Goal: Navigation & Orientation: Find specific page/section

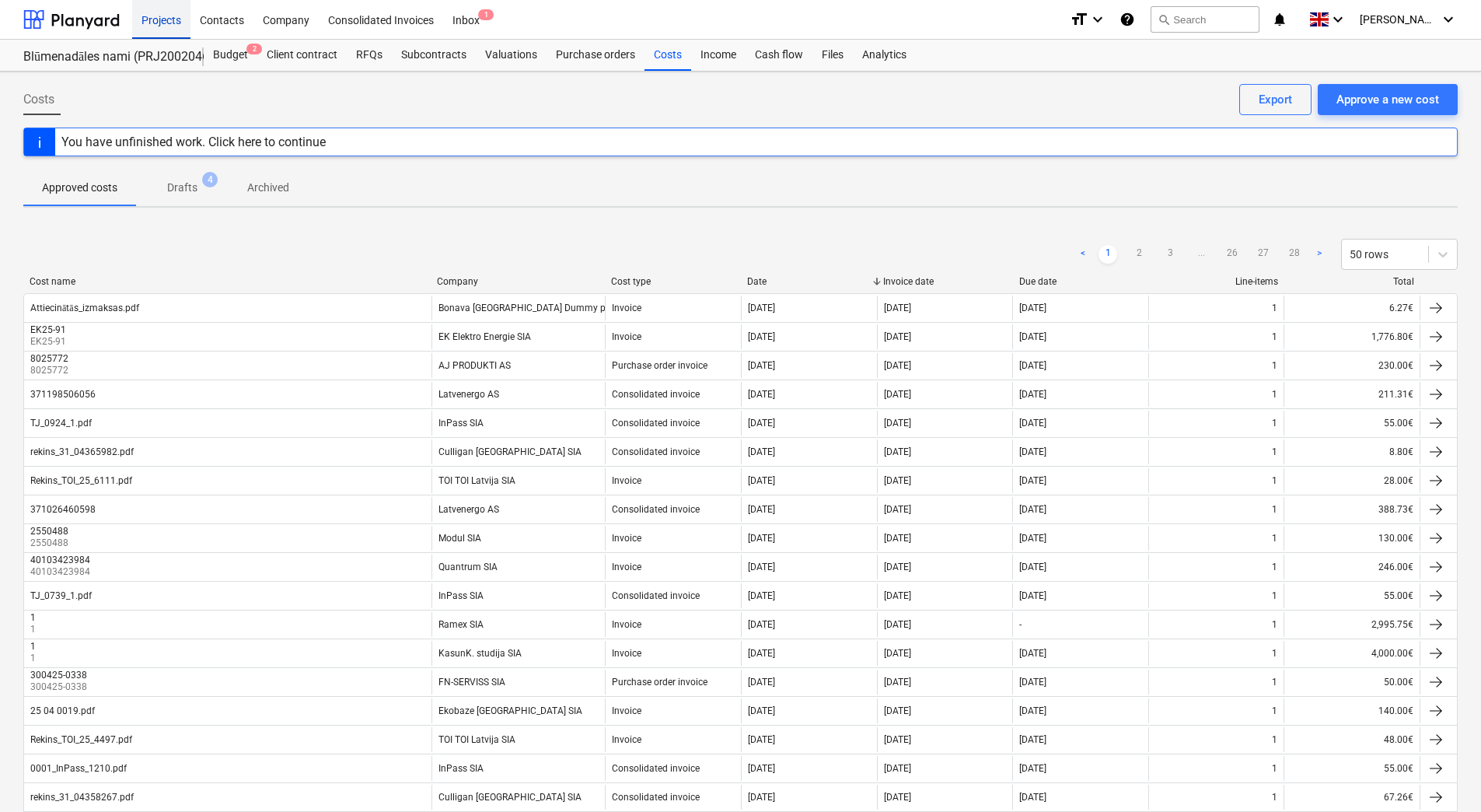
click at [155, 20] on div "Projects" at bounding box center [161, 18] width 58 height 39
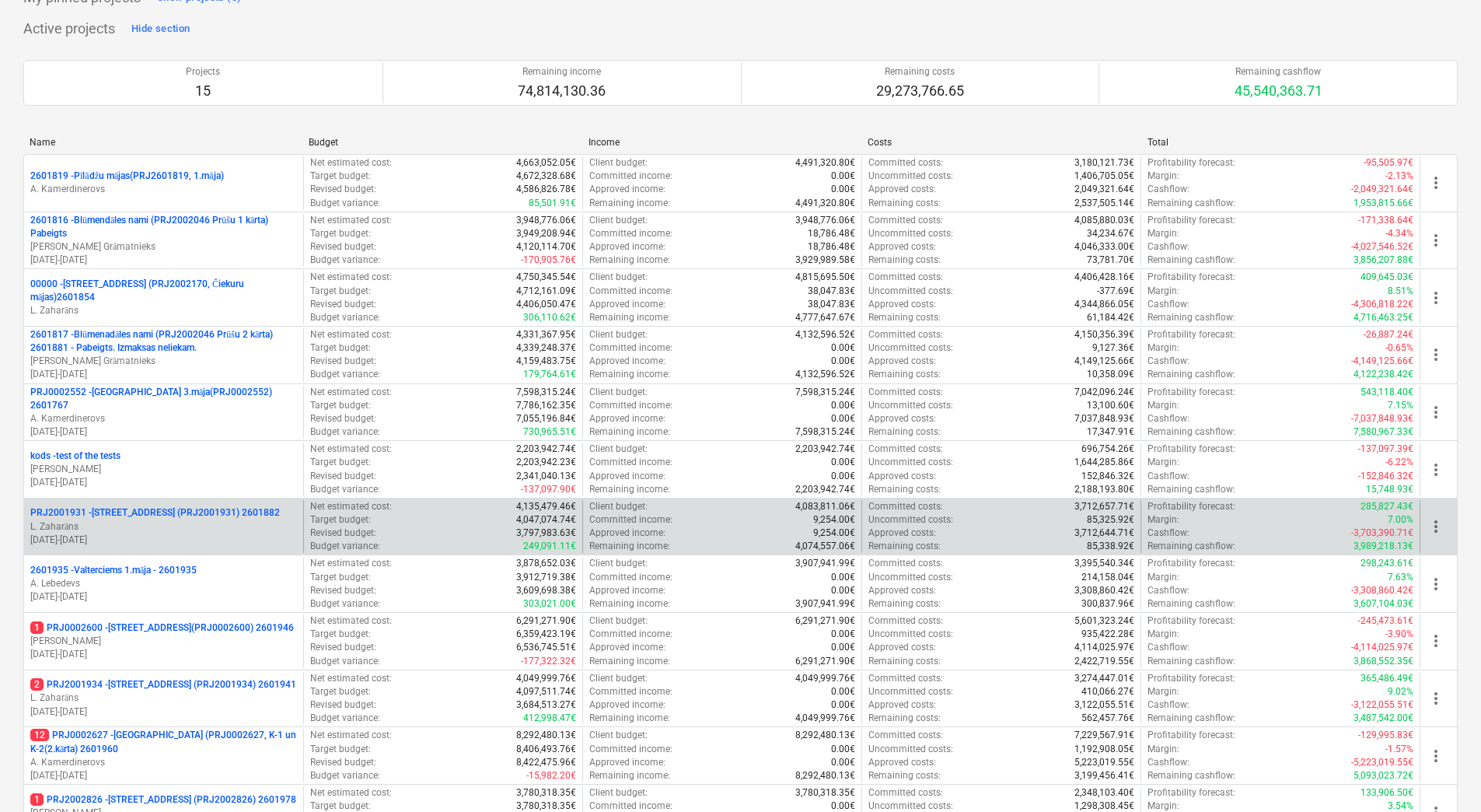
scroll to position [155, 0]
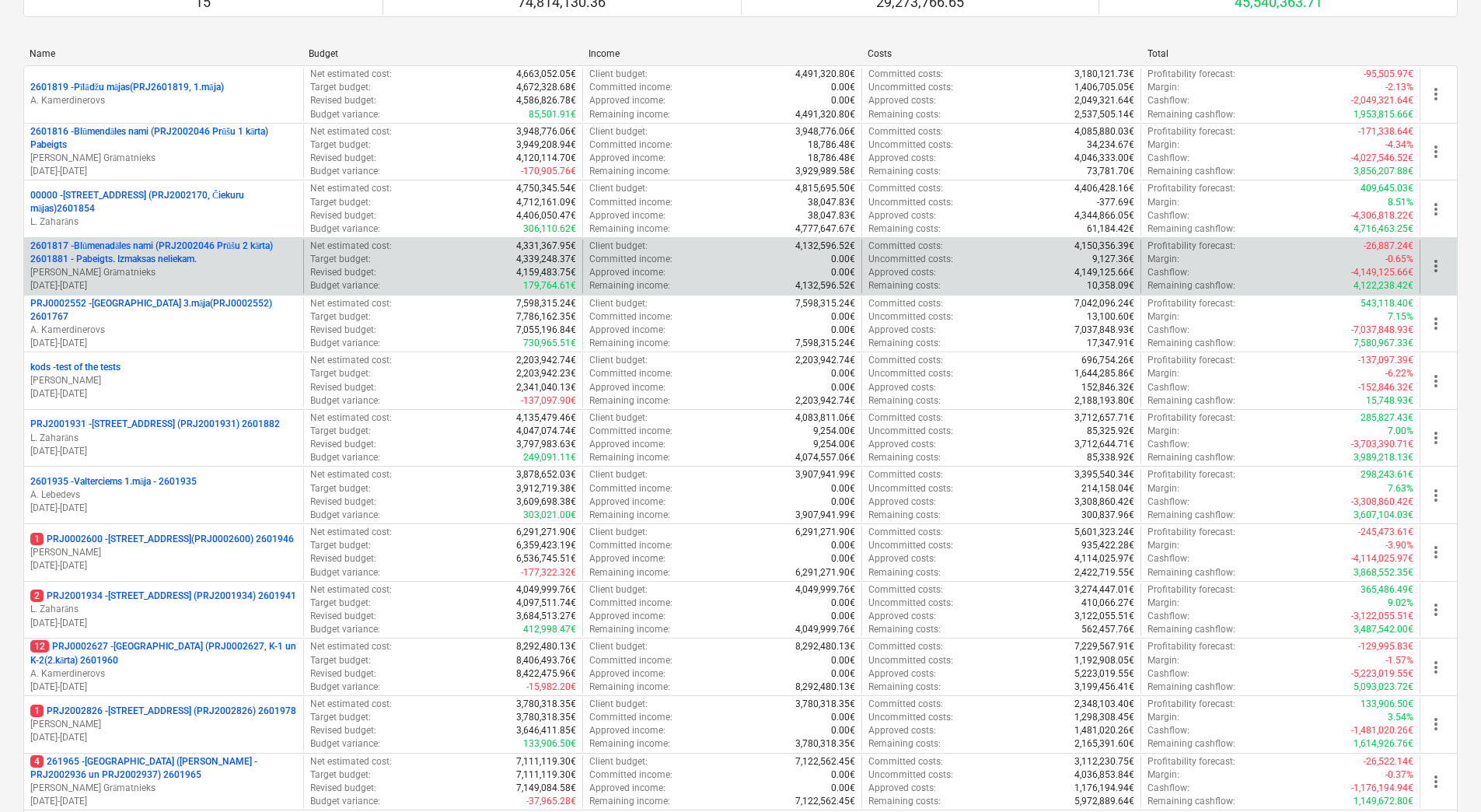
click at [133, 242] on p "2601817 - Blūmenadāles nami (PRJ2002046 Prūšu 2 kārta) 2601881 - Pabeigts. Izma…" at bounding box center [164, 253] width 267 height 26
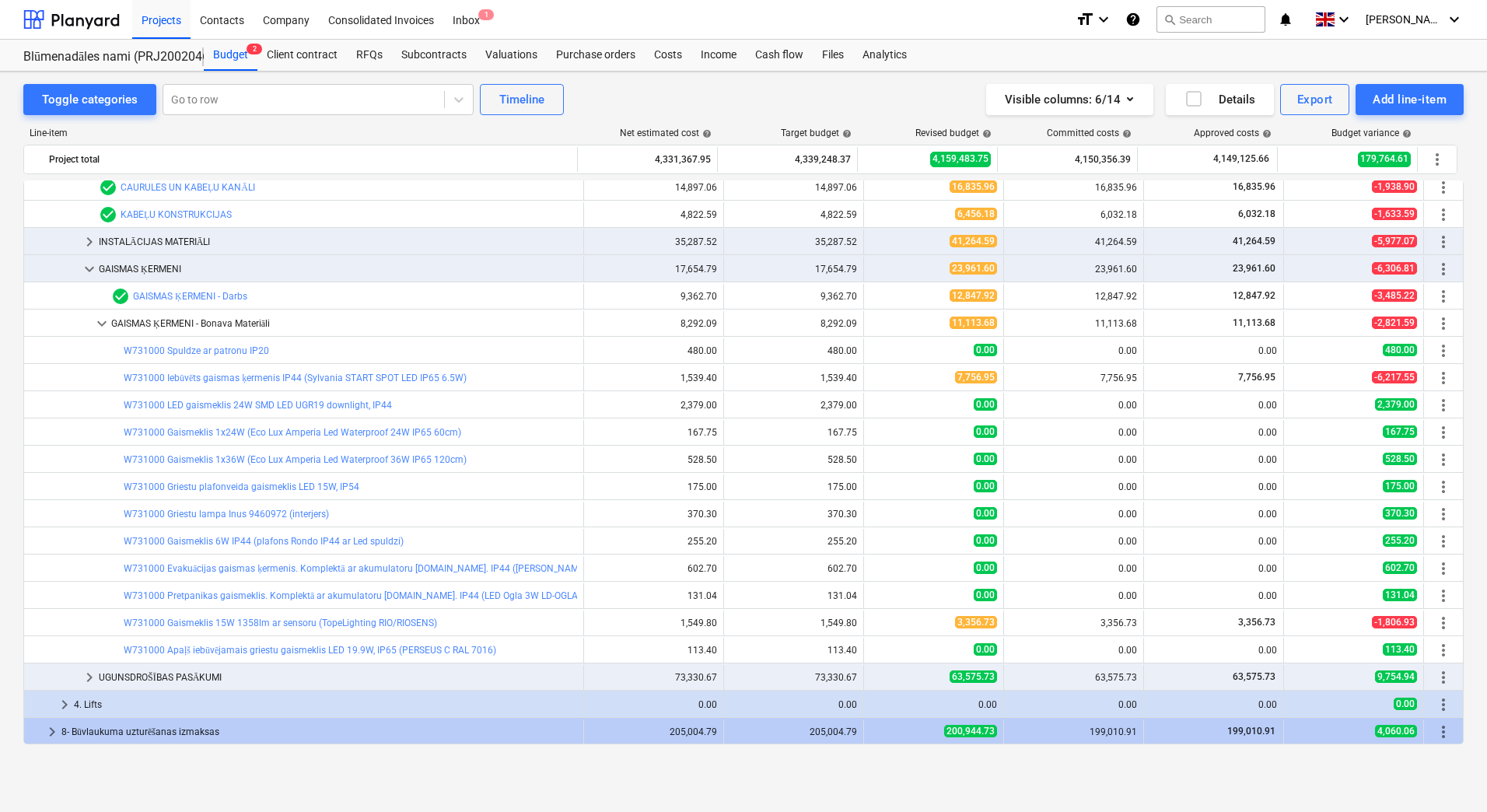
scroll to position [376, 0]
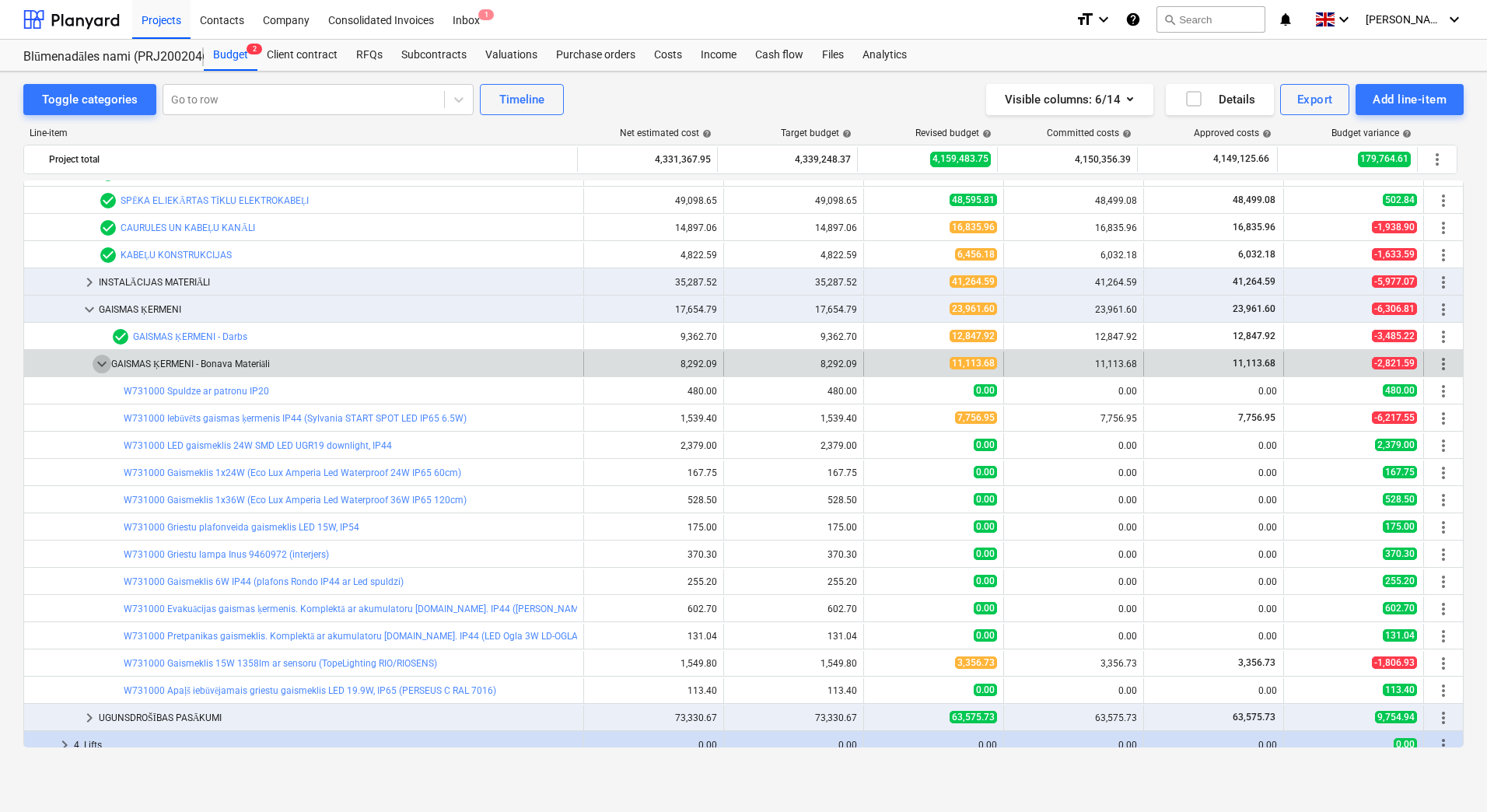
click at [104, 367] on span "keyboard_arrow_down" at bounding box center [101, 363] width 18 height 18
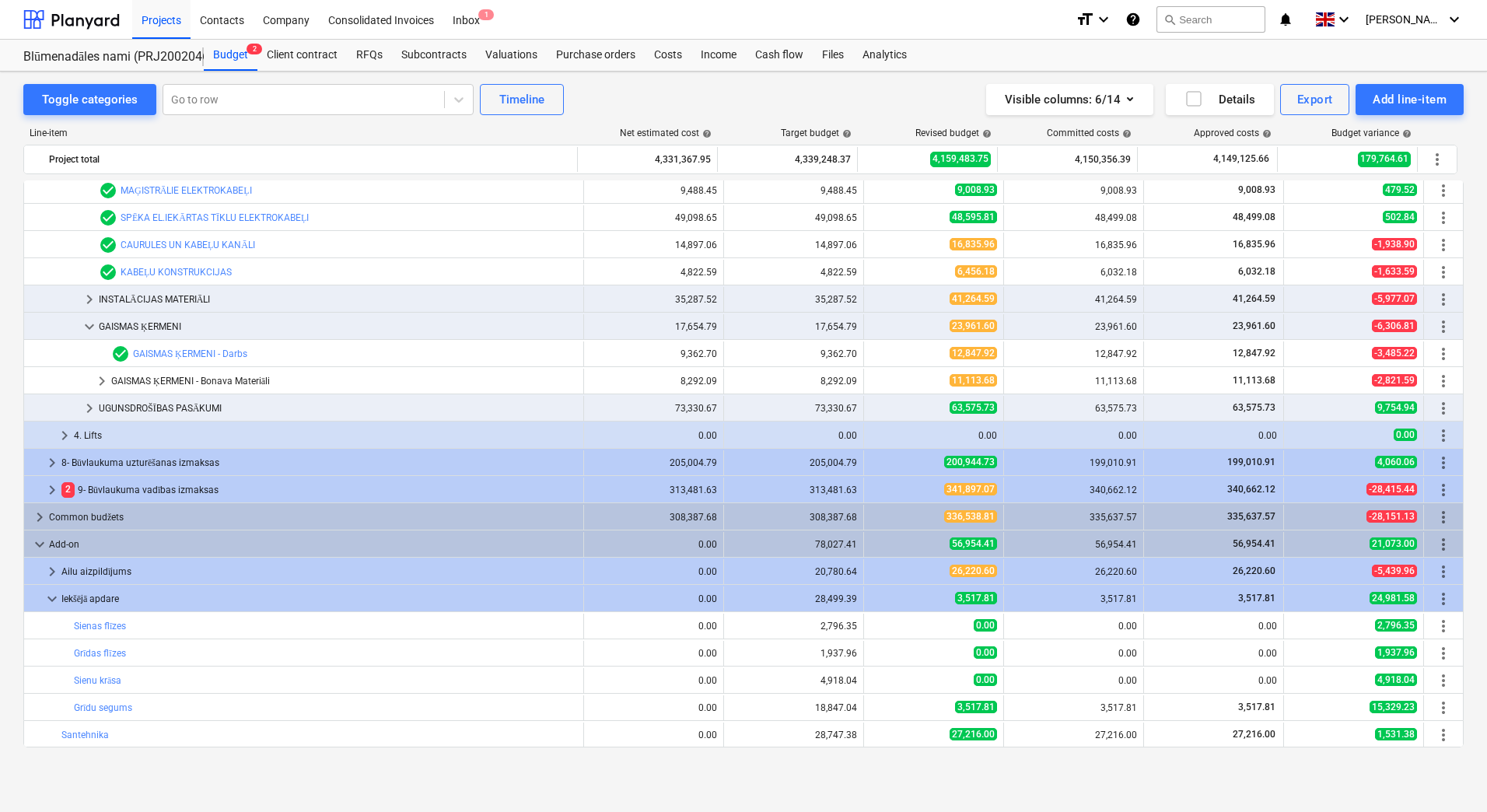
scroll to position [358, 0]
click at [91, 295] on span "keyboard_arrow_right" at bounding box center [89, 298] width 18 height 18
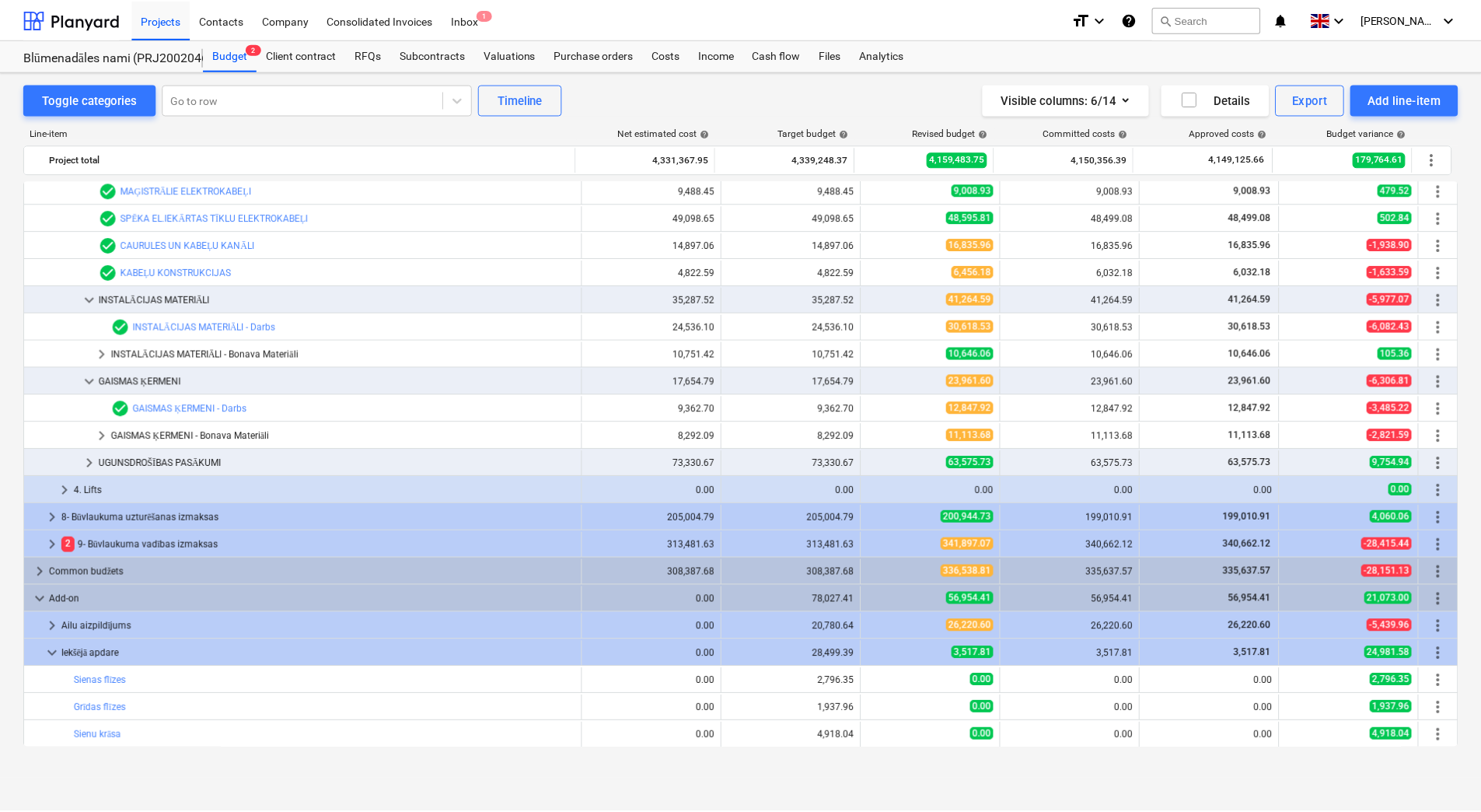
scroll to position [281, 0]
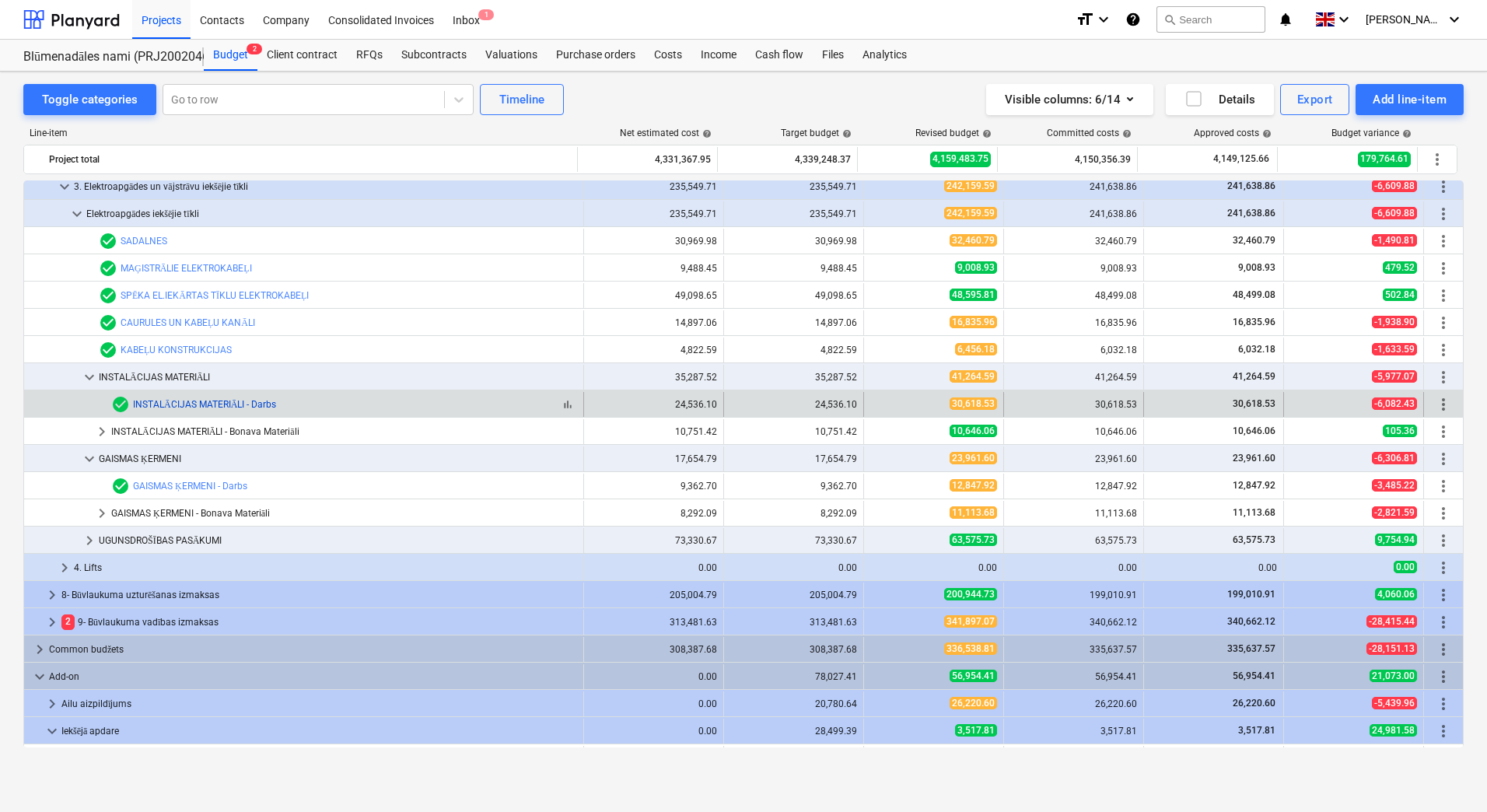
click at [168, 399] on link "INSTALĀCIJAS MATERIĀLI - Darbs" at bounding box center [204, 404] width 143 height 10
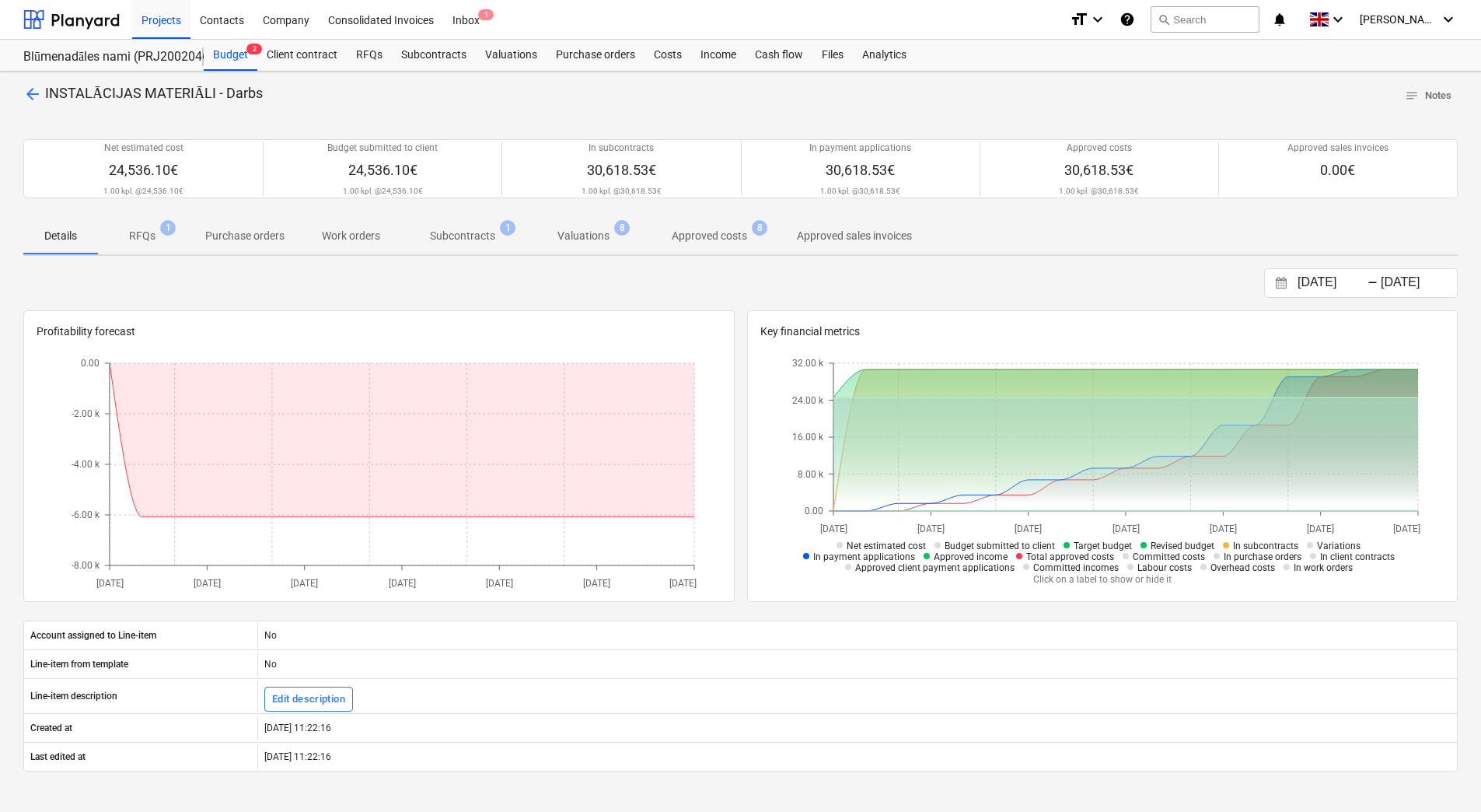
click at [138, 236] on p "RFQs" at bounding box center [142, 235] width 26 height 17
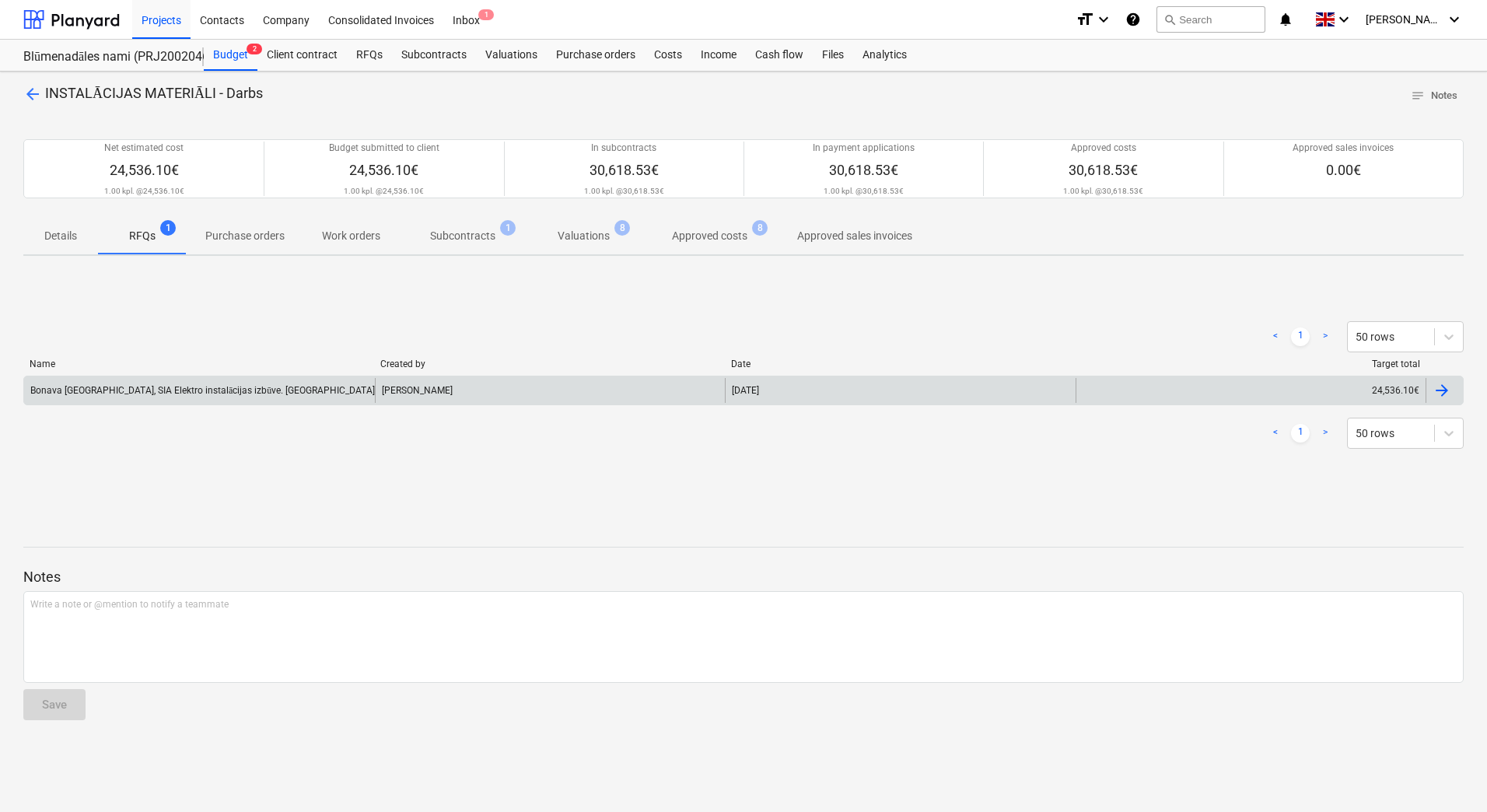
click at [211, 397] on div "Bonava Latvija, SIA Elektro instalācijas izbūve. Prūšu iela 1E" at bounding box center [200, 390] width 351 height 25
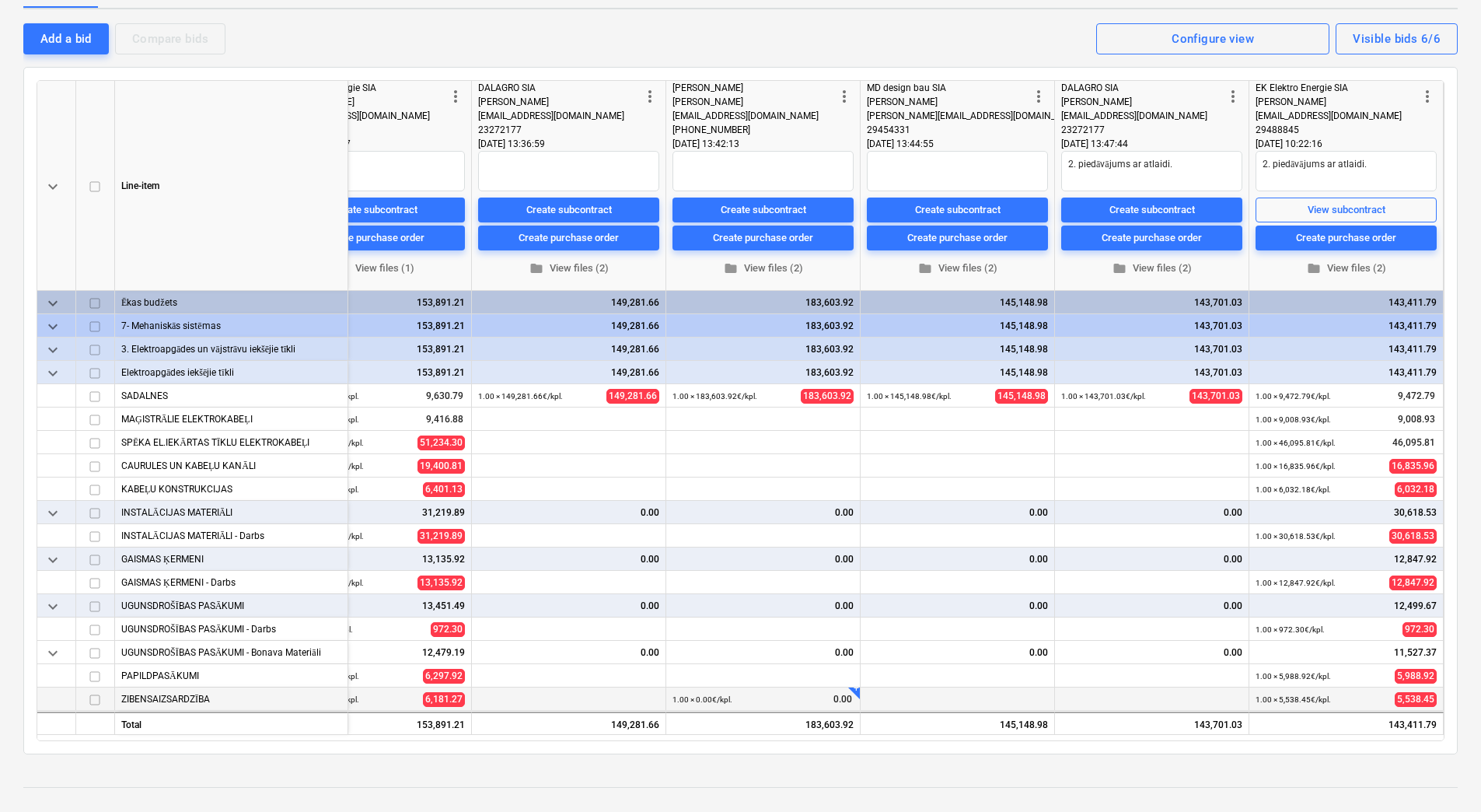
scroll to position [233, 0]
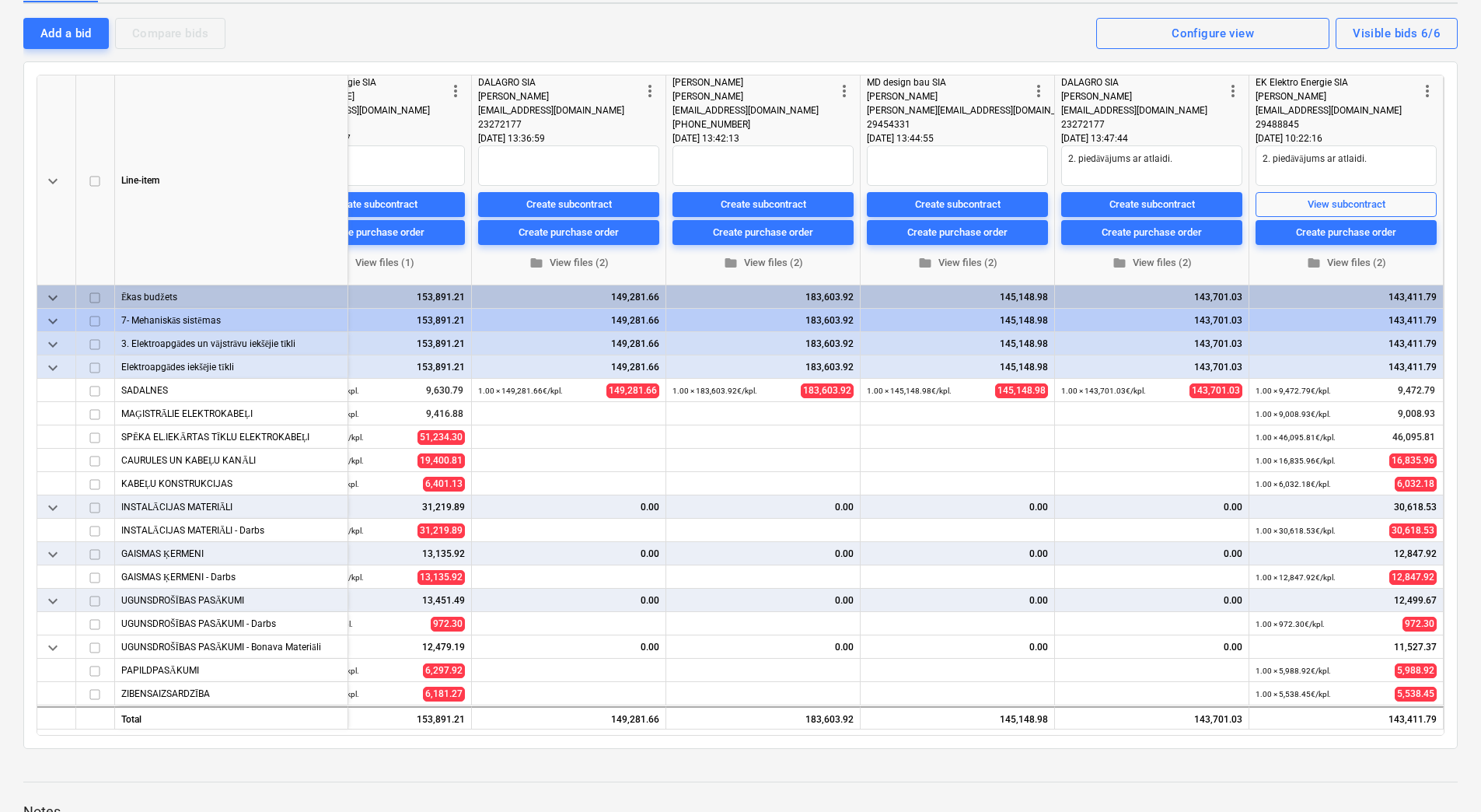
drag, startPoint x: 809, startPoint y: 734, endPoint x: 724, endPoint y: 734, distance: 85.0
click at [724, 734] on div "keyboard_arrow_down Line-item Target cost more_vert EK Elektro Energie SIA Serg…" at bounding box center [740, 406] width 1408 height 661
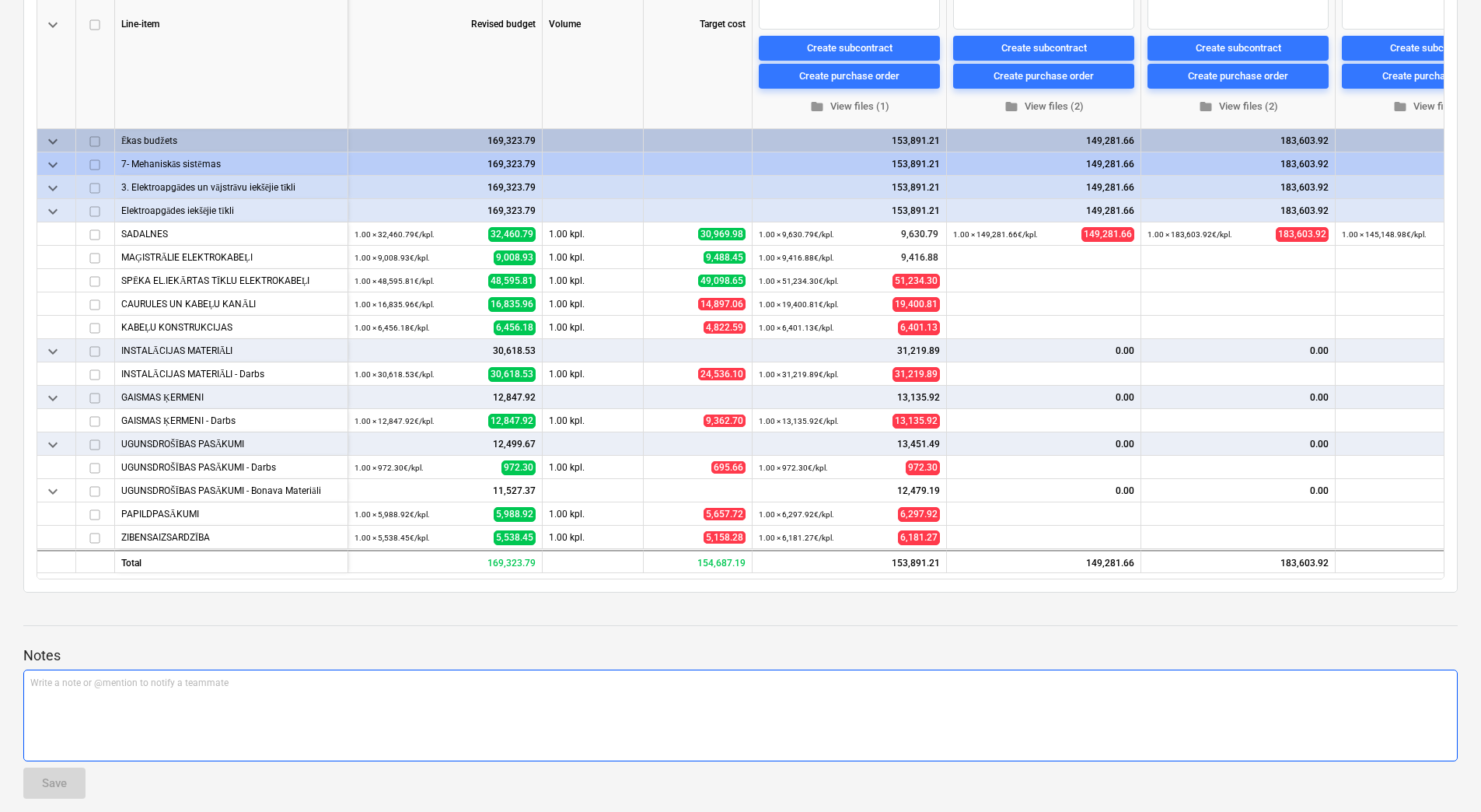
scroll to position [467, 0]
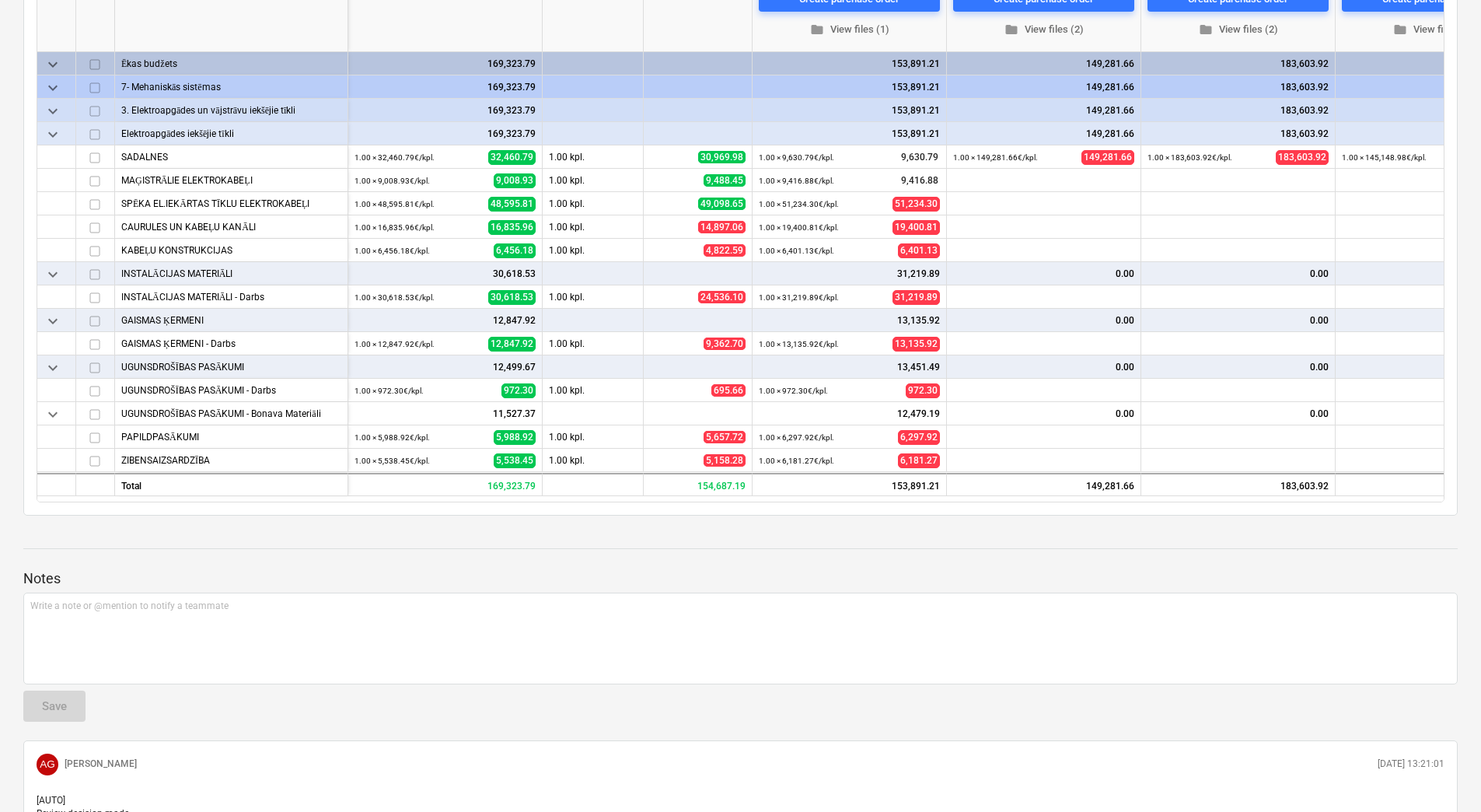
click at [56, 272] on span "keyboard_arrow_down" at bounding box center [52, 274] width 18 height 18
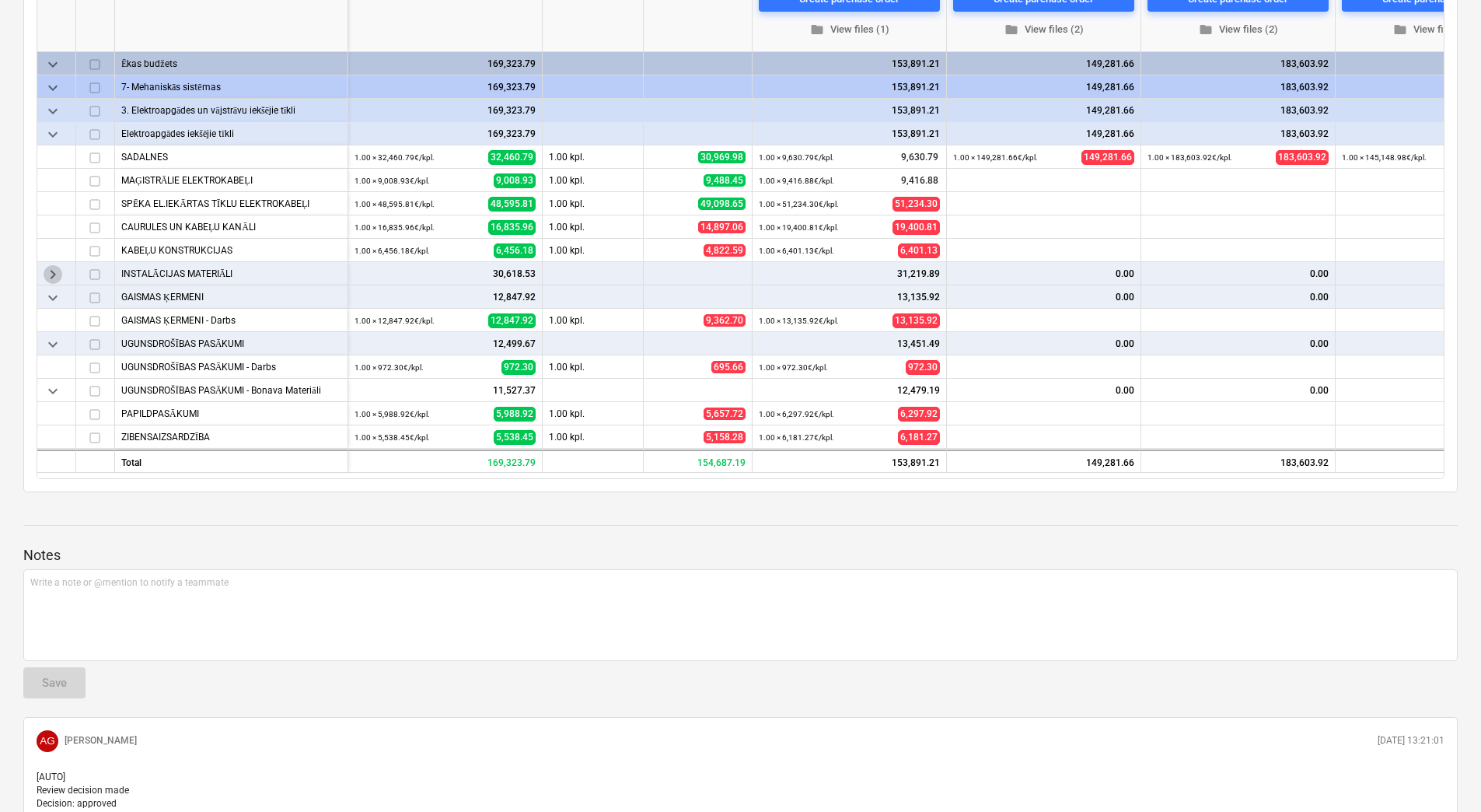
click at [56, 272] on span "keyboard_arrow_right" at bounding box center [52, 274] width 18 height 18
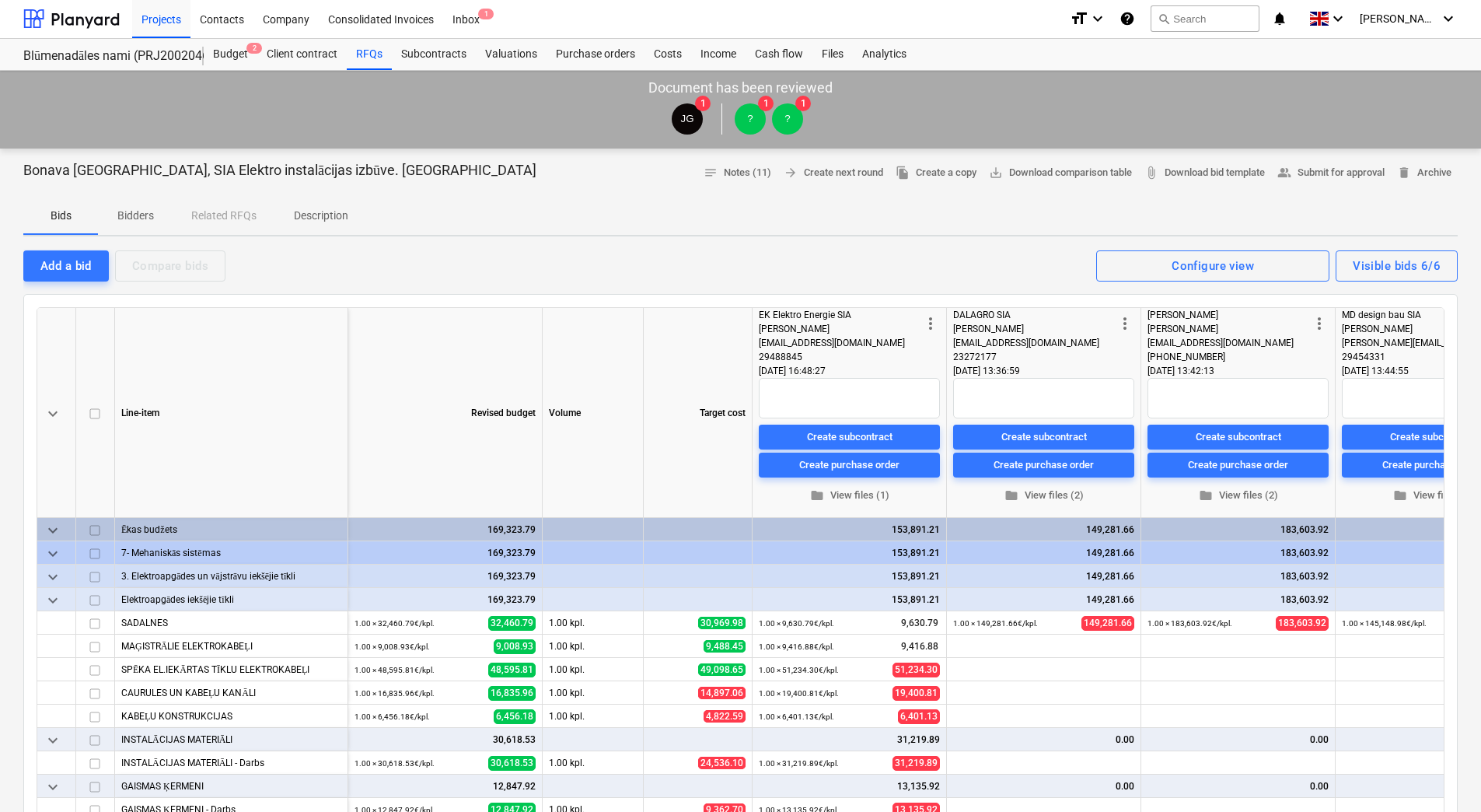
scroll to position [0, 0]
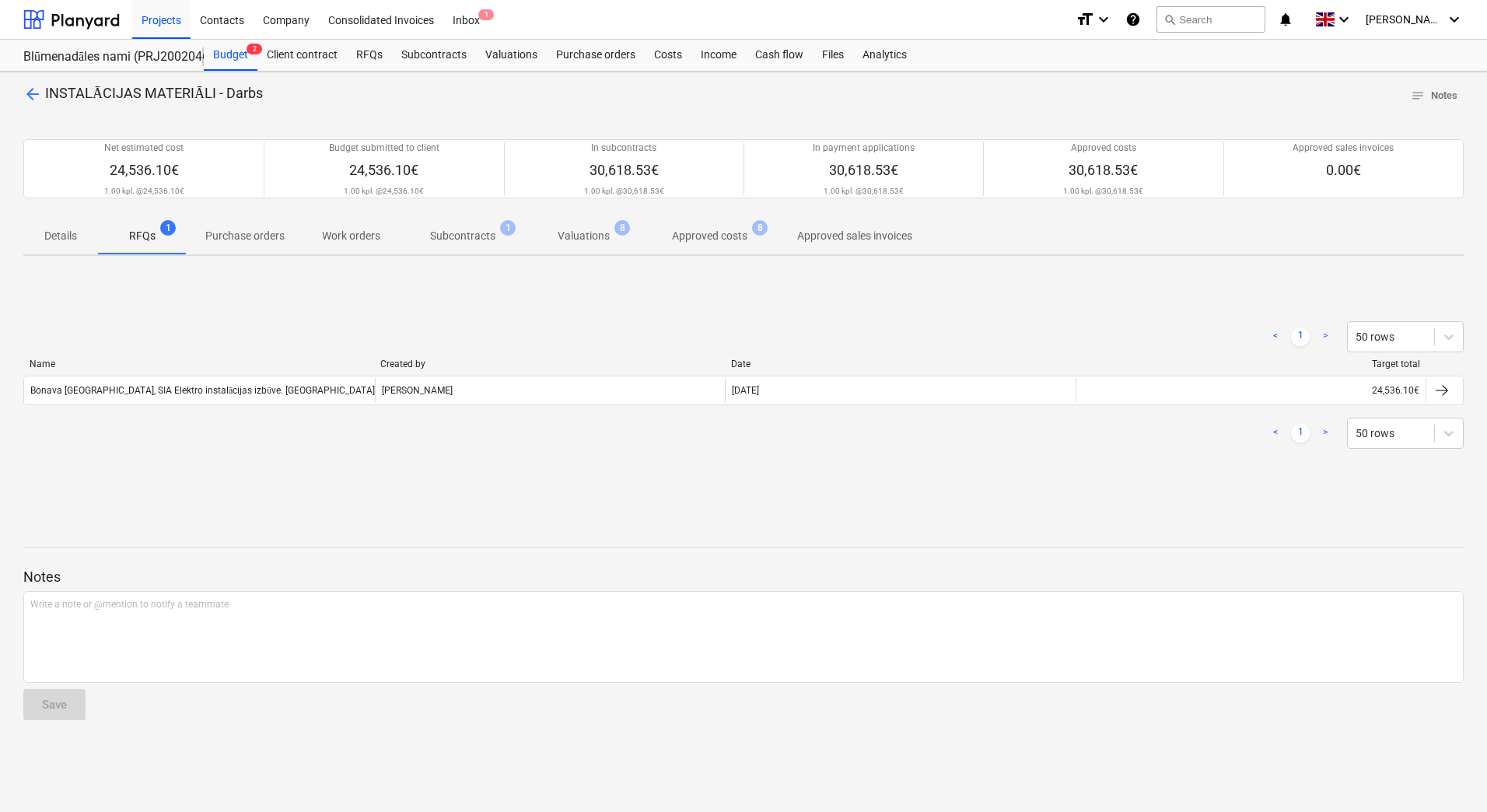
click at [466, 235] on p "Subcontracts" at bounding box center [463, 235] width 65 height 17
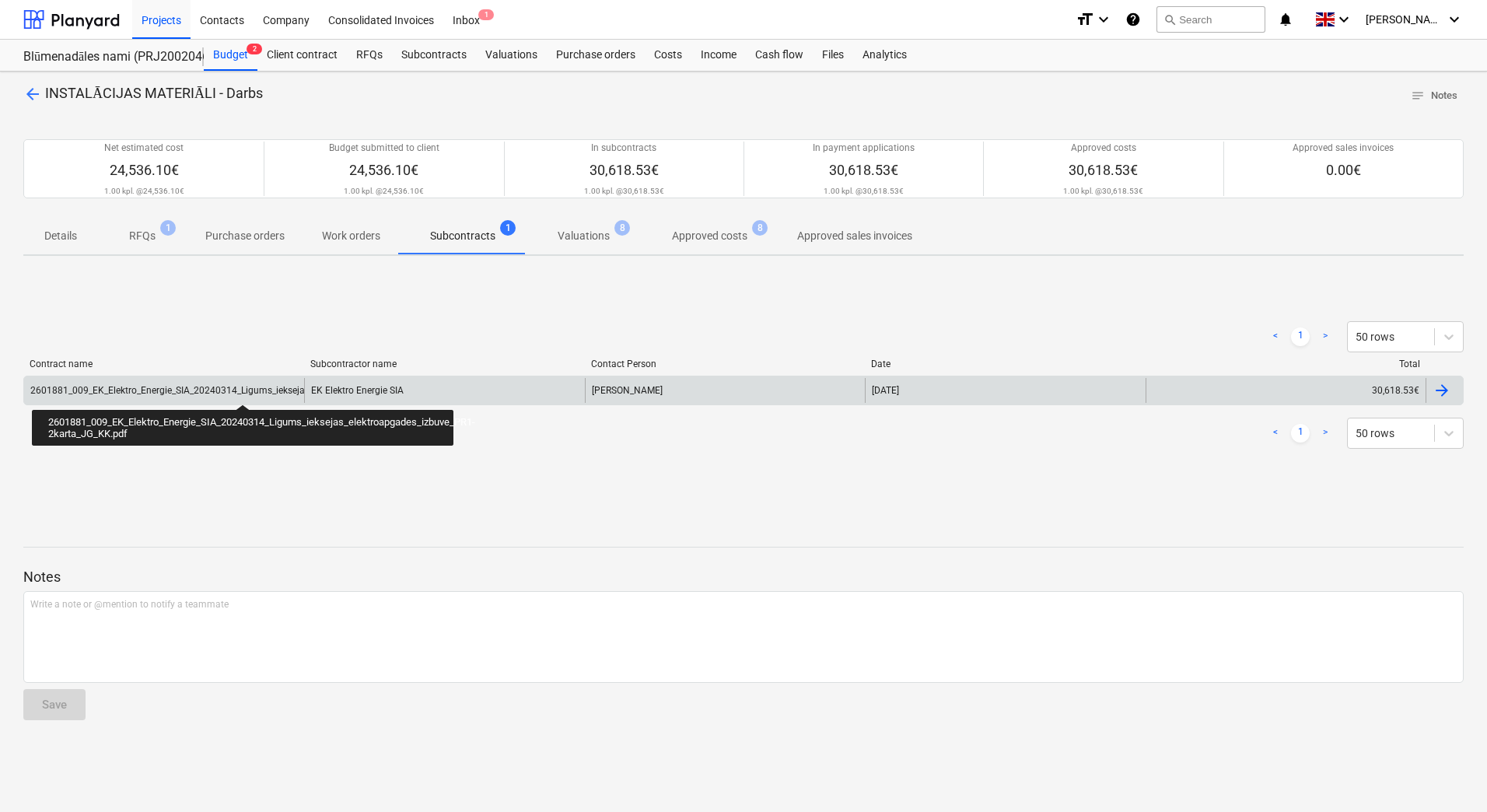
click at [243, 390] on div "2601881_009_EK_Elektro_Energie_SIA_20240314_Ligums_ieksejas_elektroapgades_izbu…" at bounding box center [269, 390] width 477 height 10
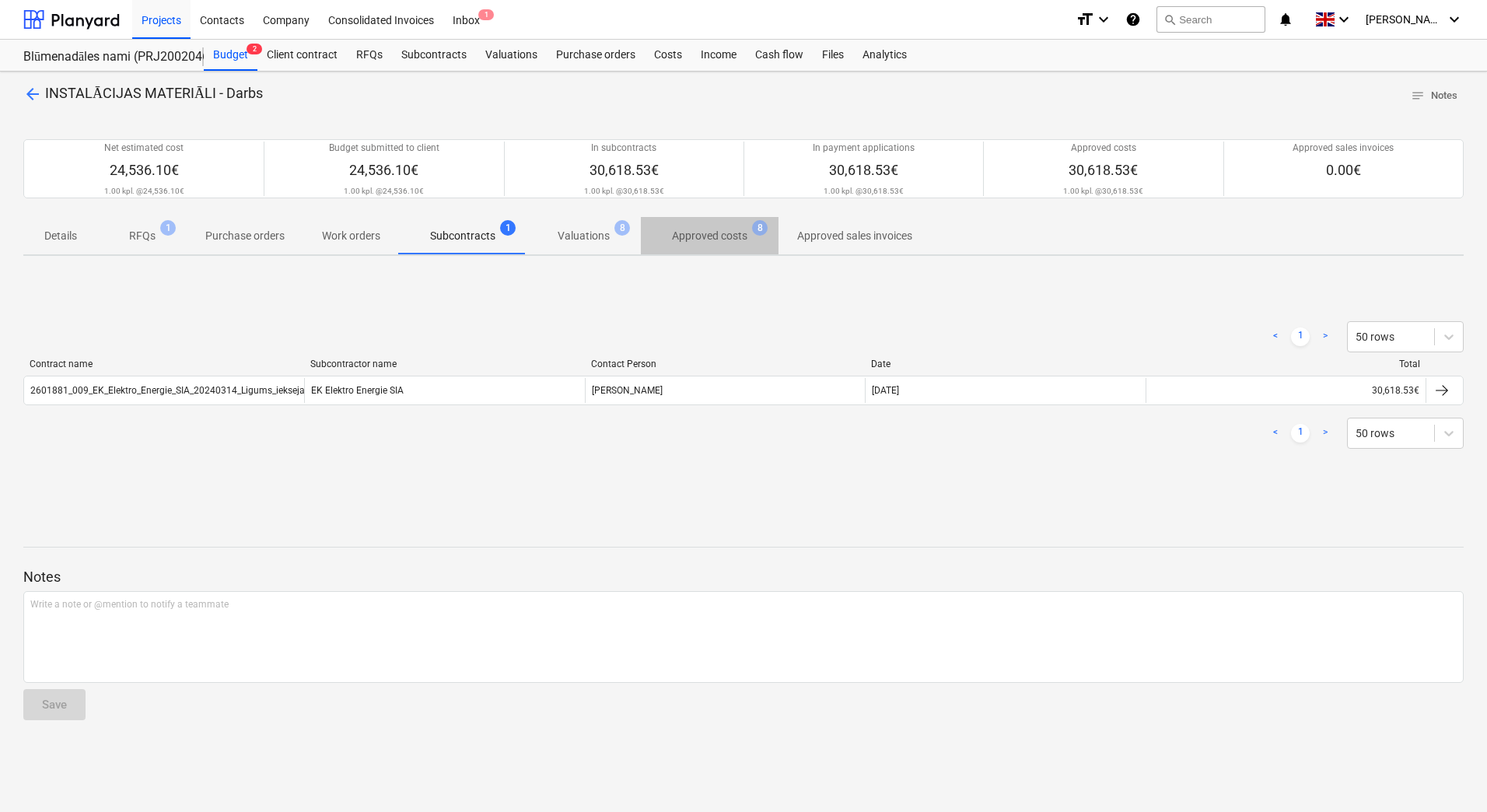
click at [707, 234] on p "Approved costs" at bounding box center [709, 235] width 75 height 17
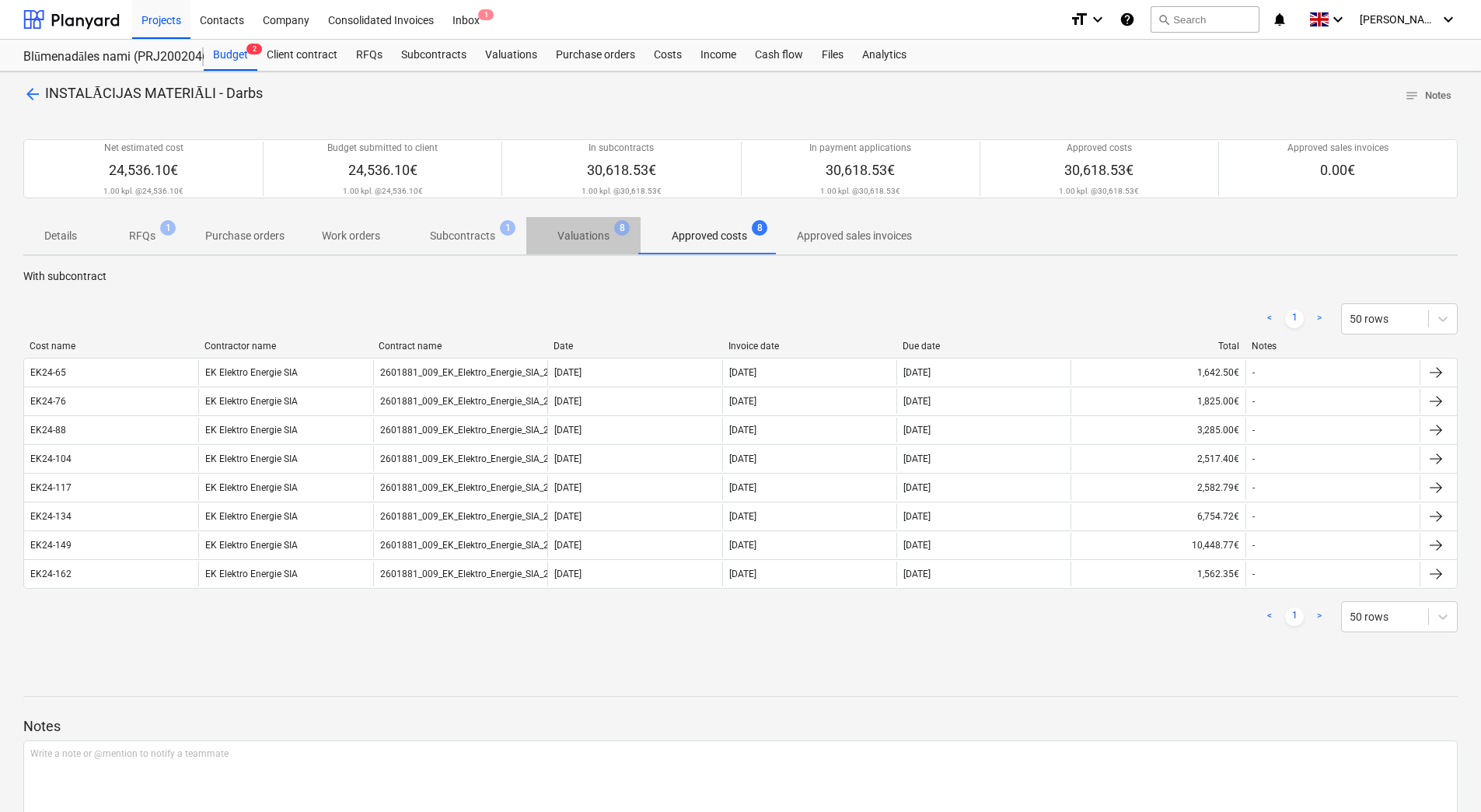
click at [573, 233] on p "Valuations" at bounding box center [584, 235] width 52 height 17
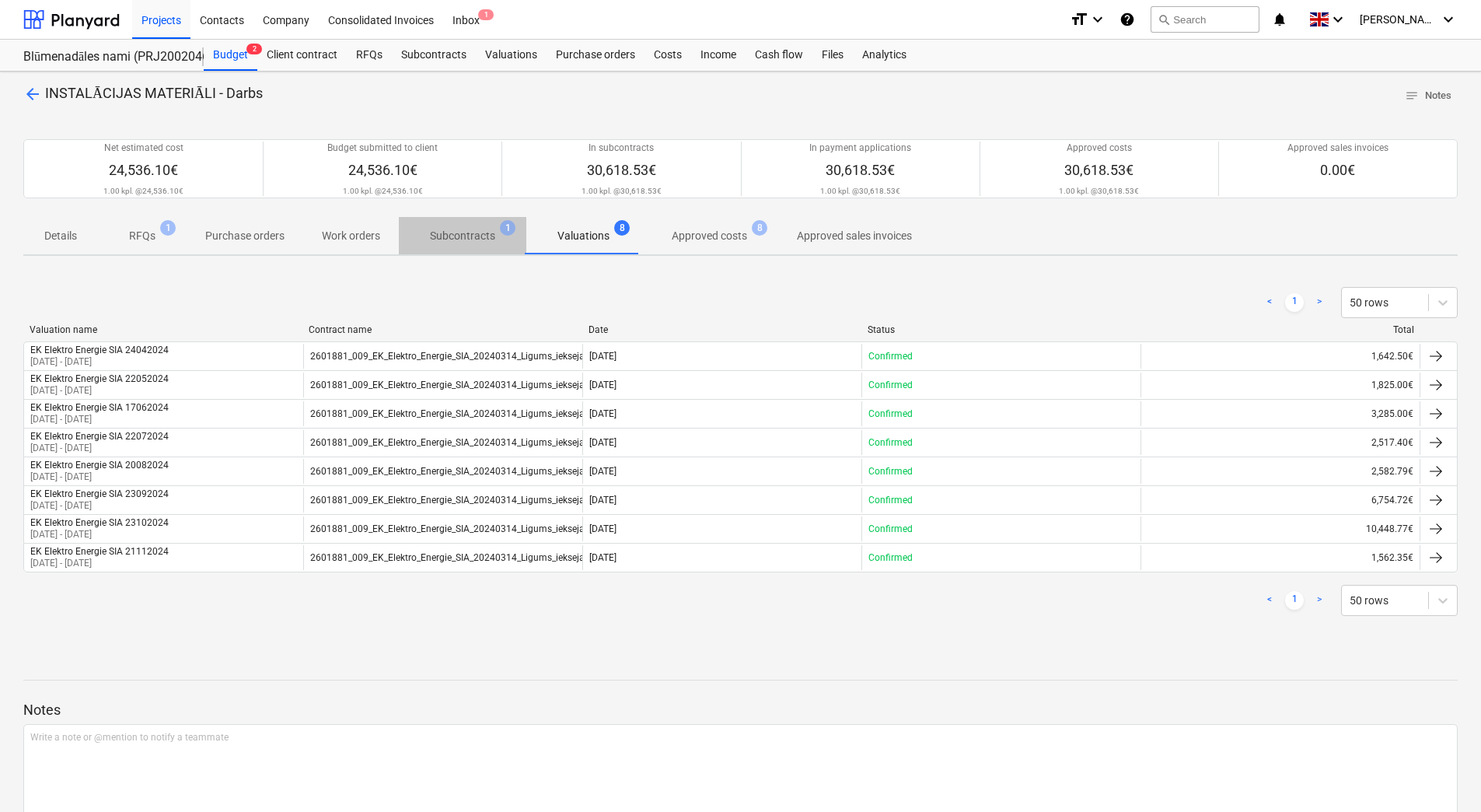
click at [455, 245] on span "Subcontracts 1" at bounding box center [462, 235] width 127 height 28
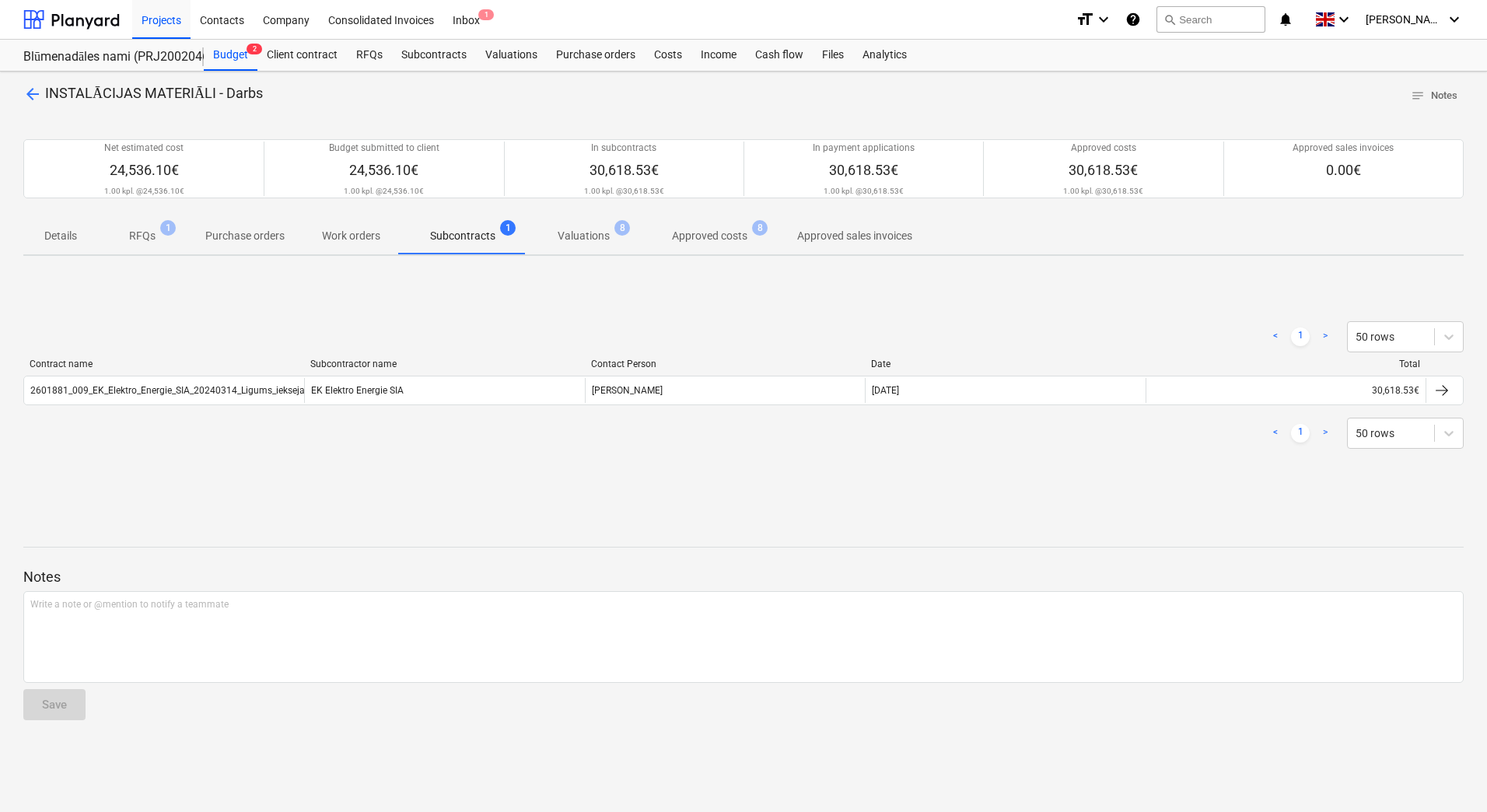
click at [353, 235] on p "Work orders" at bounding box center [351, 235] width 58 height 17
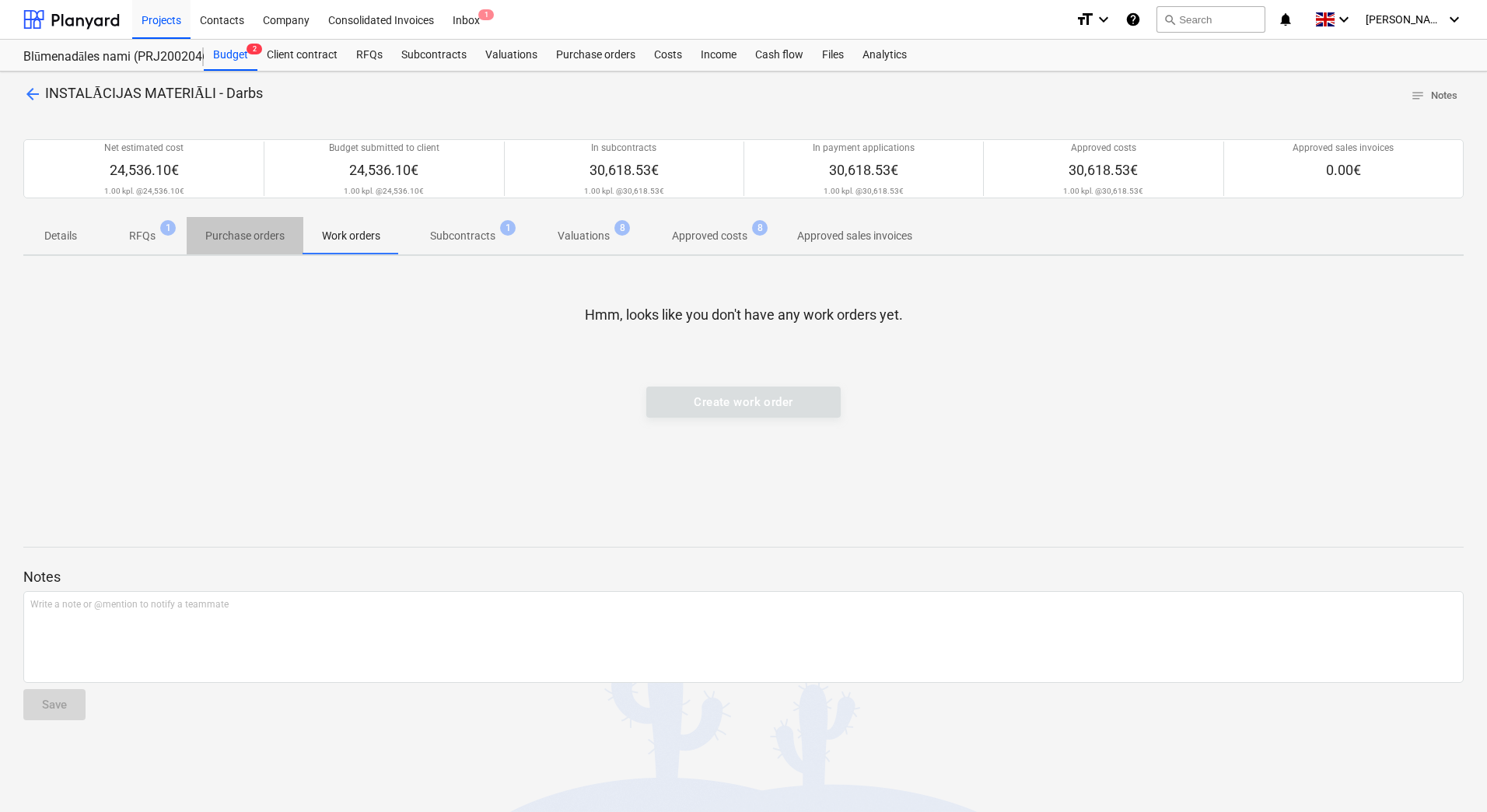
click at [254, 237] on p "Purchase orders" at bounding box center [244, 235] width 79 height 17
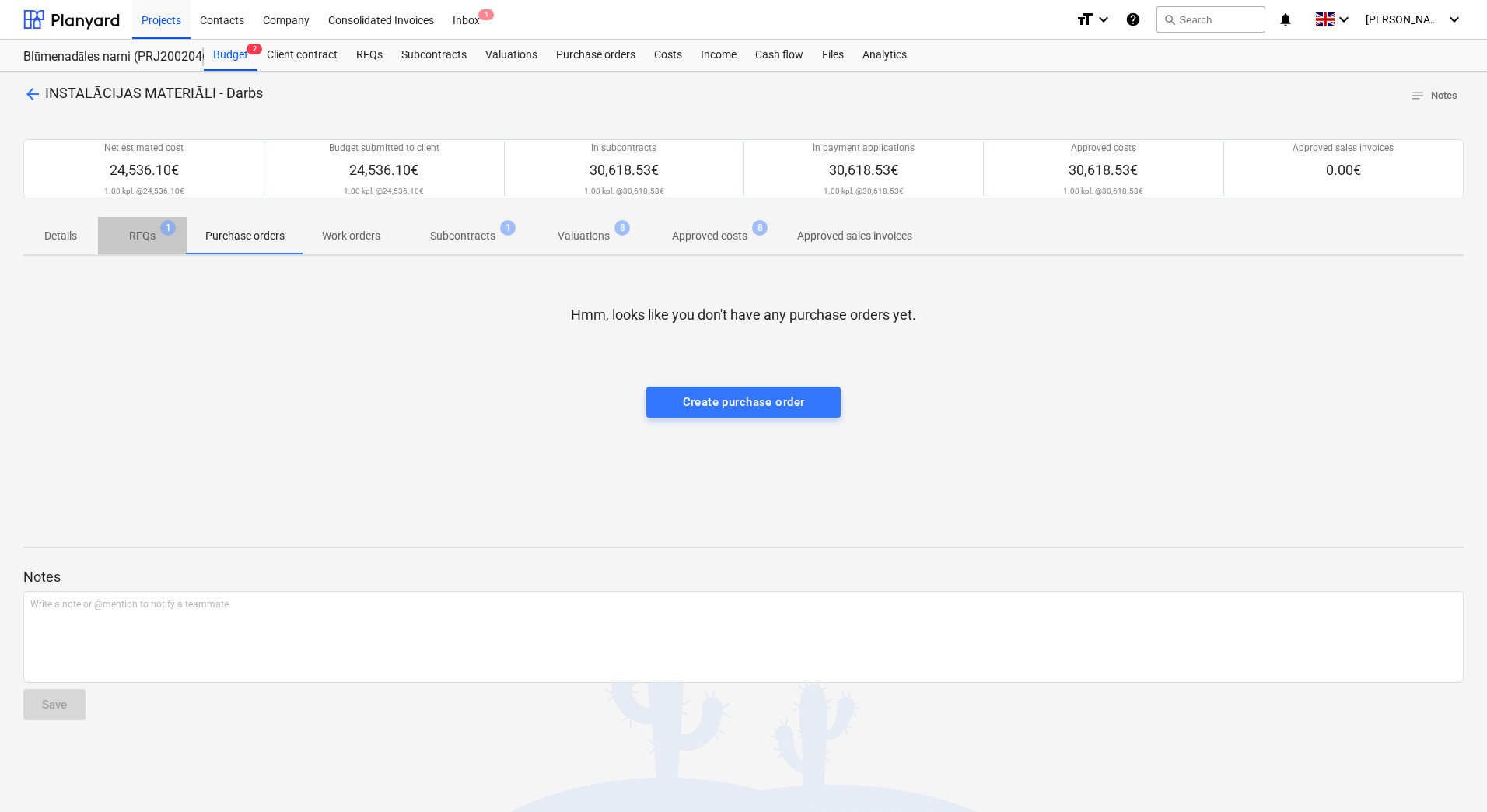
click at [136, 242] on p "RFQs" at bounding box center [142, 235] width 26 height 17
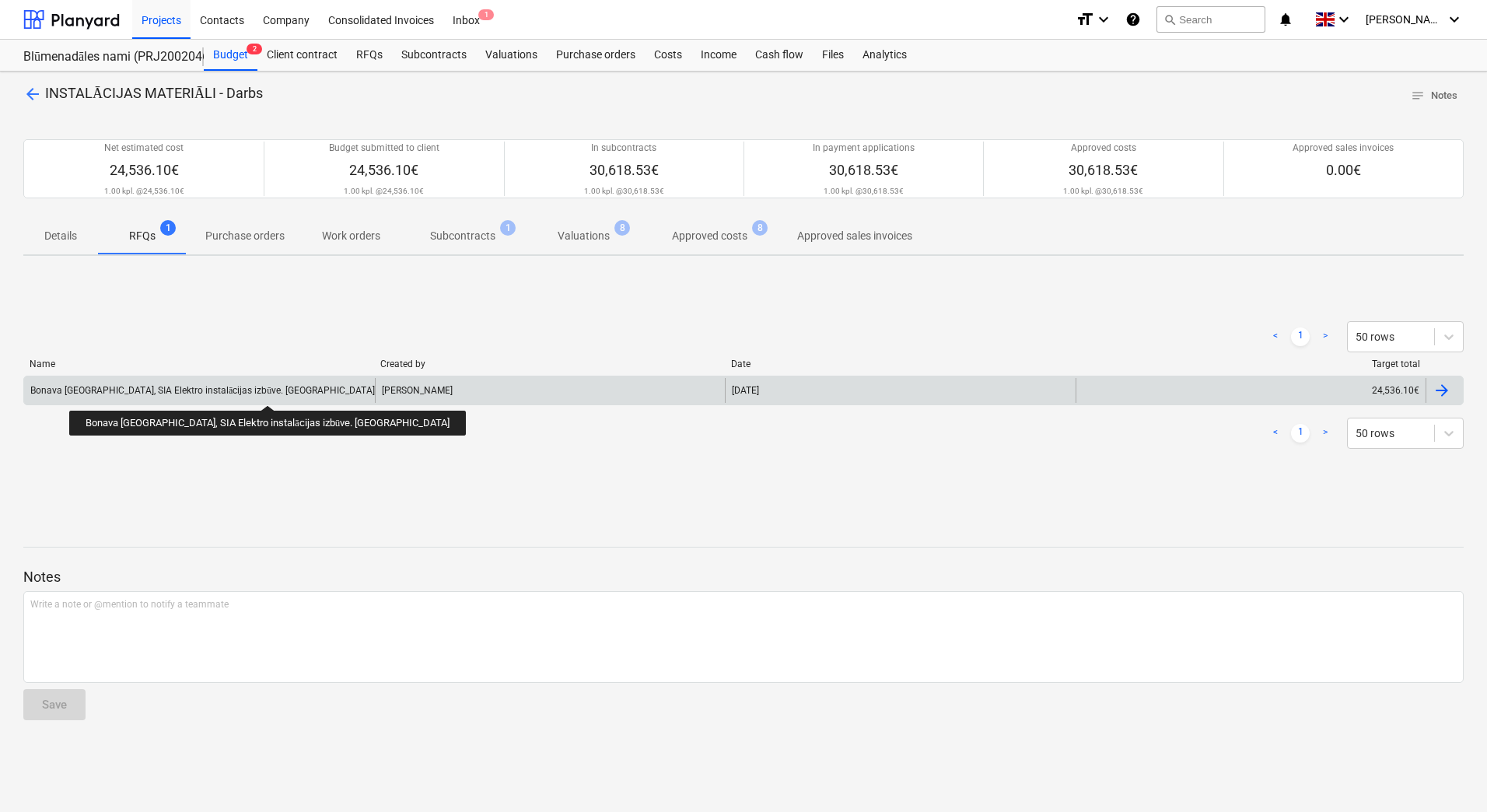
click at [219, 391] on div "Bonava Latvija, SIA Elektro instalācijas izbūve. Prūšu iela 1E" at bounding box center [202, 390] width 345 height 11
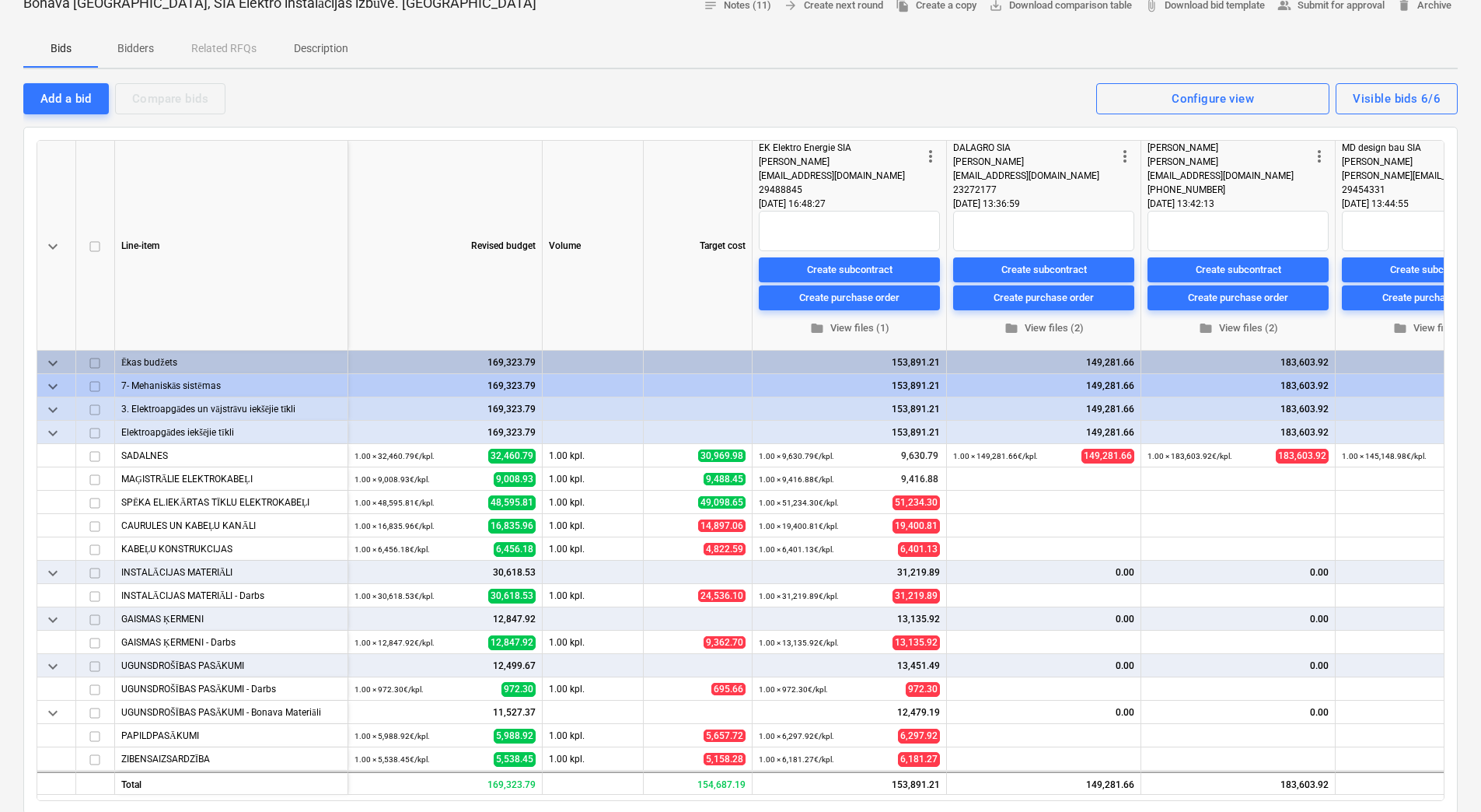
scroll to position [78, 0]
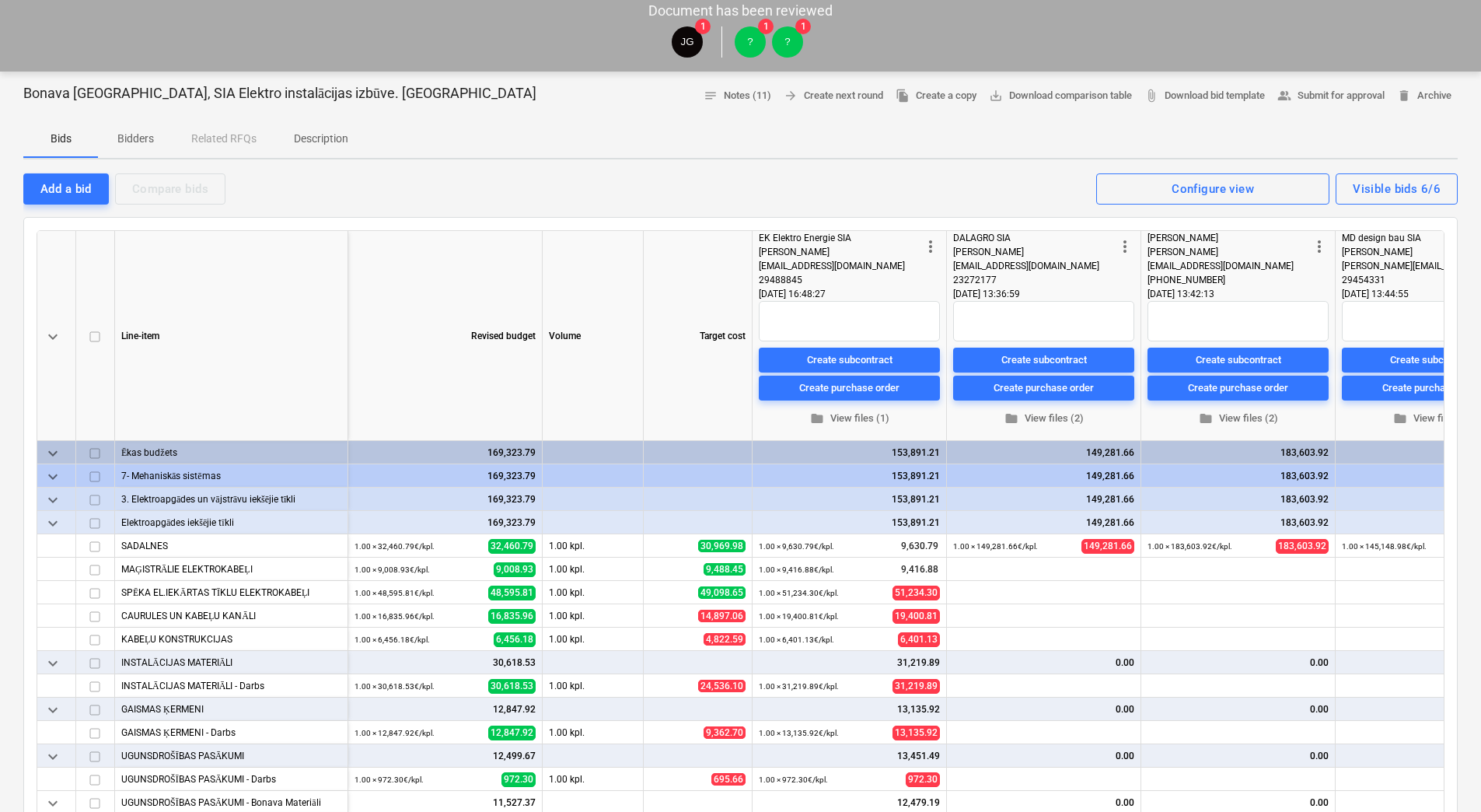
click at [144, 135] on p "Bidders" at bounding box center [135, 139] width 38 height 17
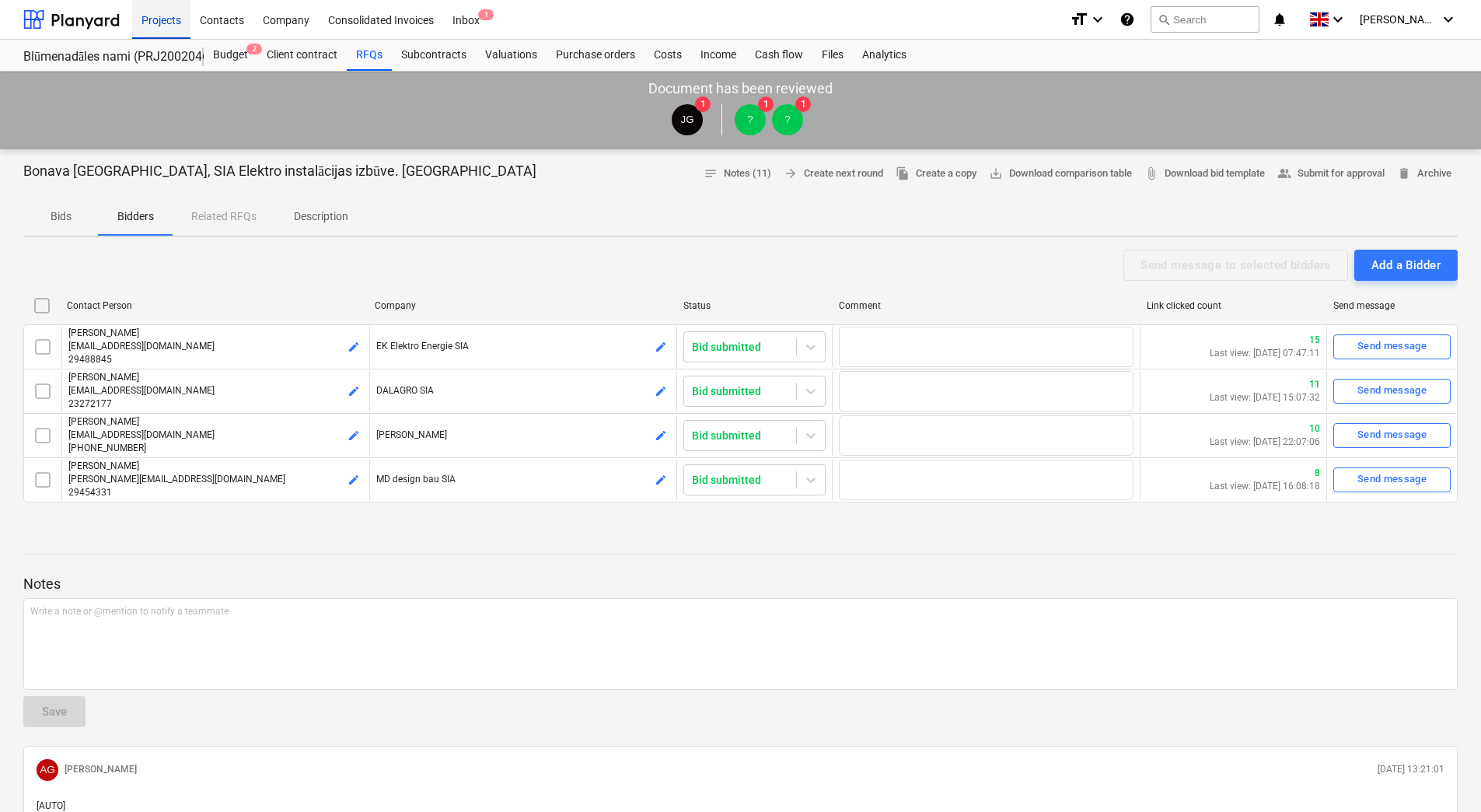
type textarea "x"
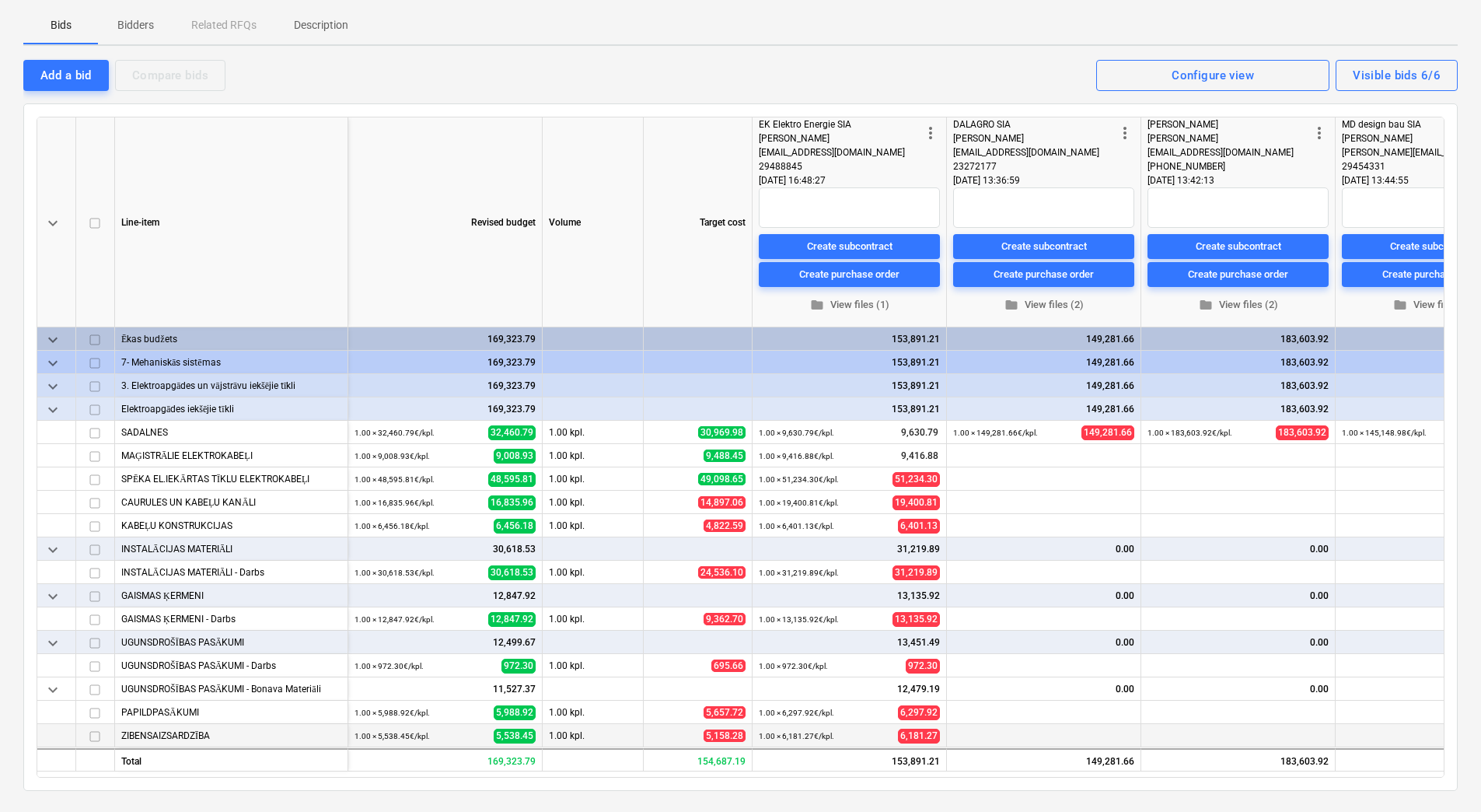
scroll to position [389, 0]
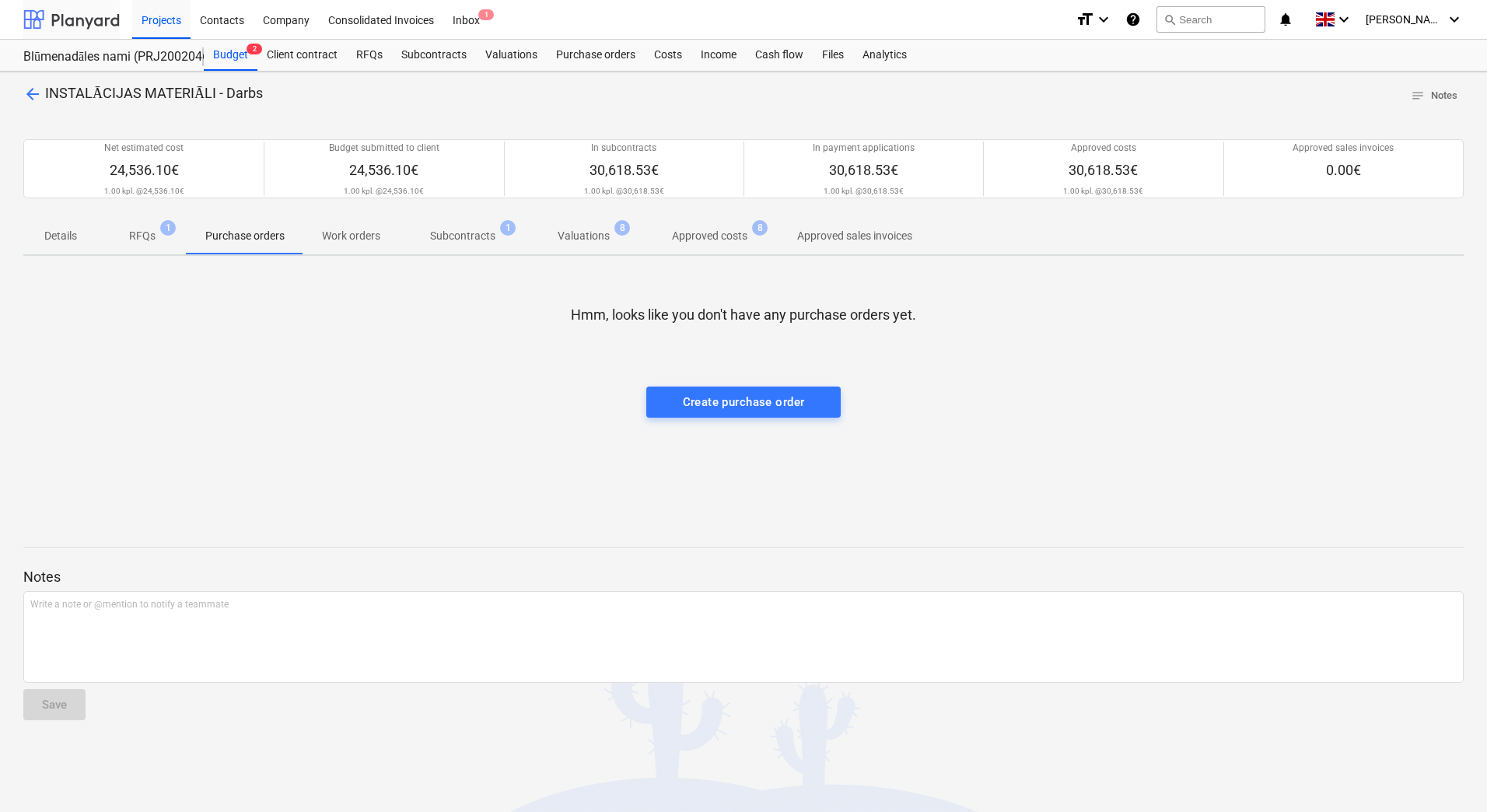
click at [90, 24] on div at bounding box center [72, 19] width 97 height 39
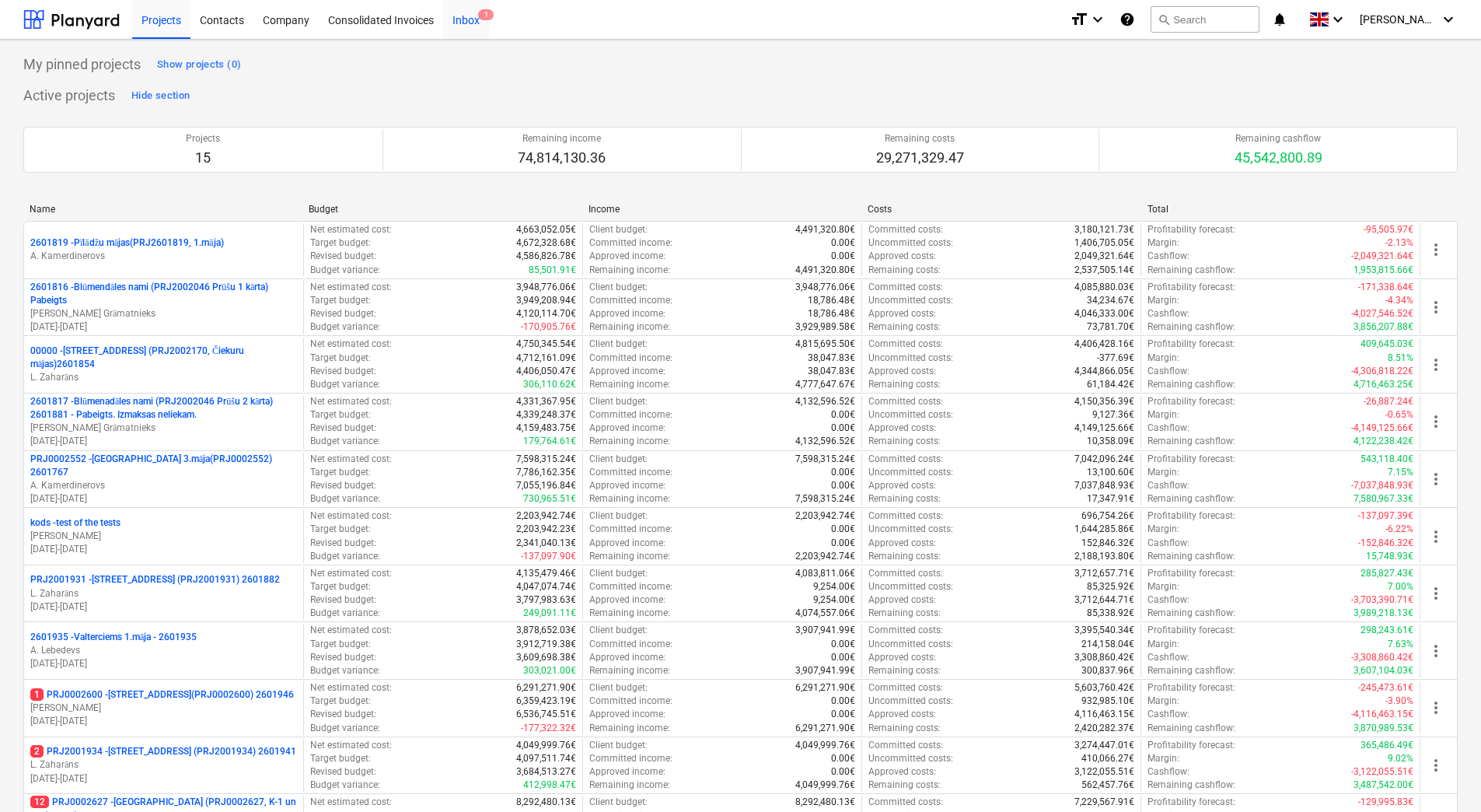
click at [476, 16] on div "Inbox 1" at bounding box center [466, 18] width 46 height 39
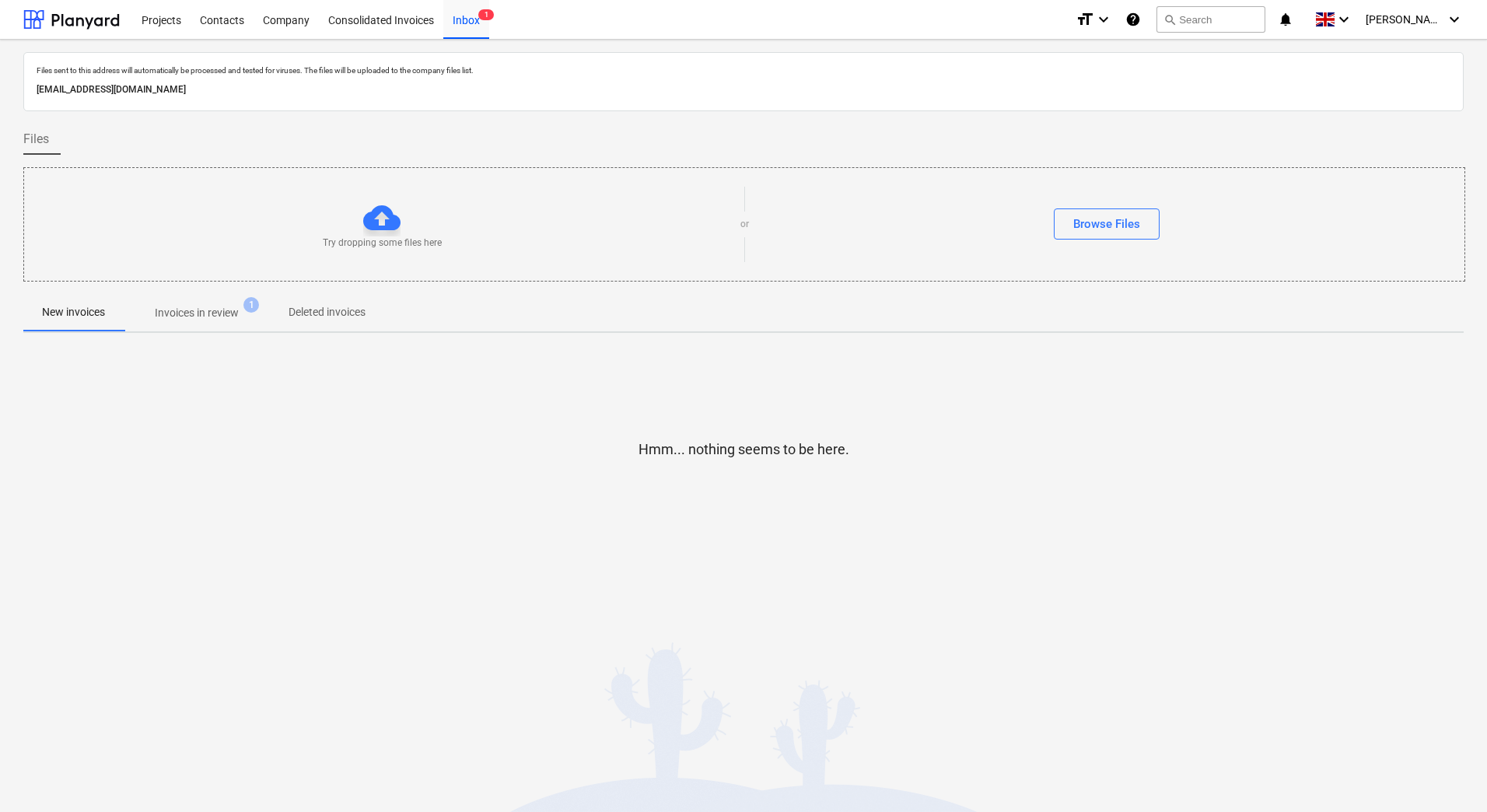
click at [174, 313] on p "Invoices in review" at bounding box center [196, 312] width 84 height 17
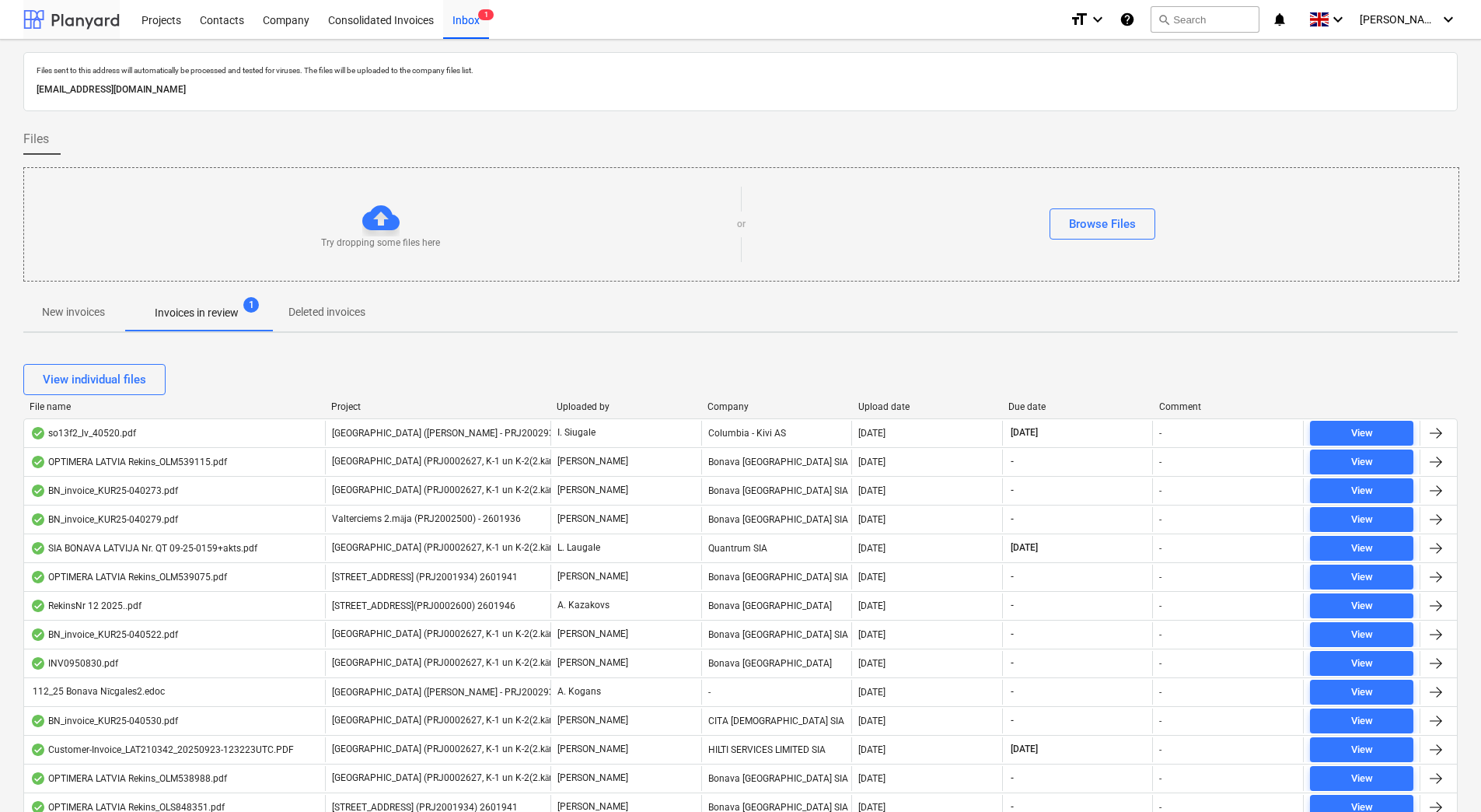
click at [98, 18] on div at bounding box center [72, 19] width 97 height 39
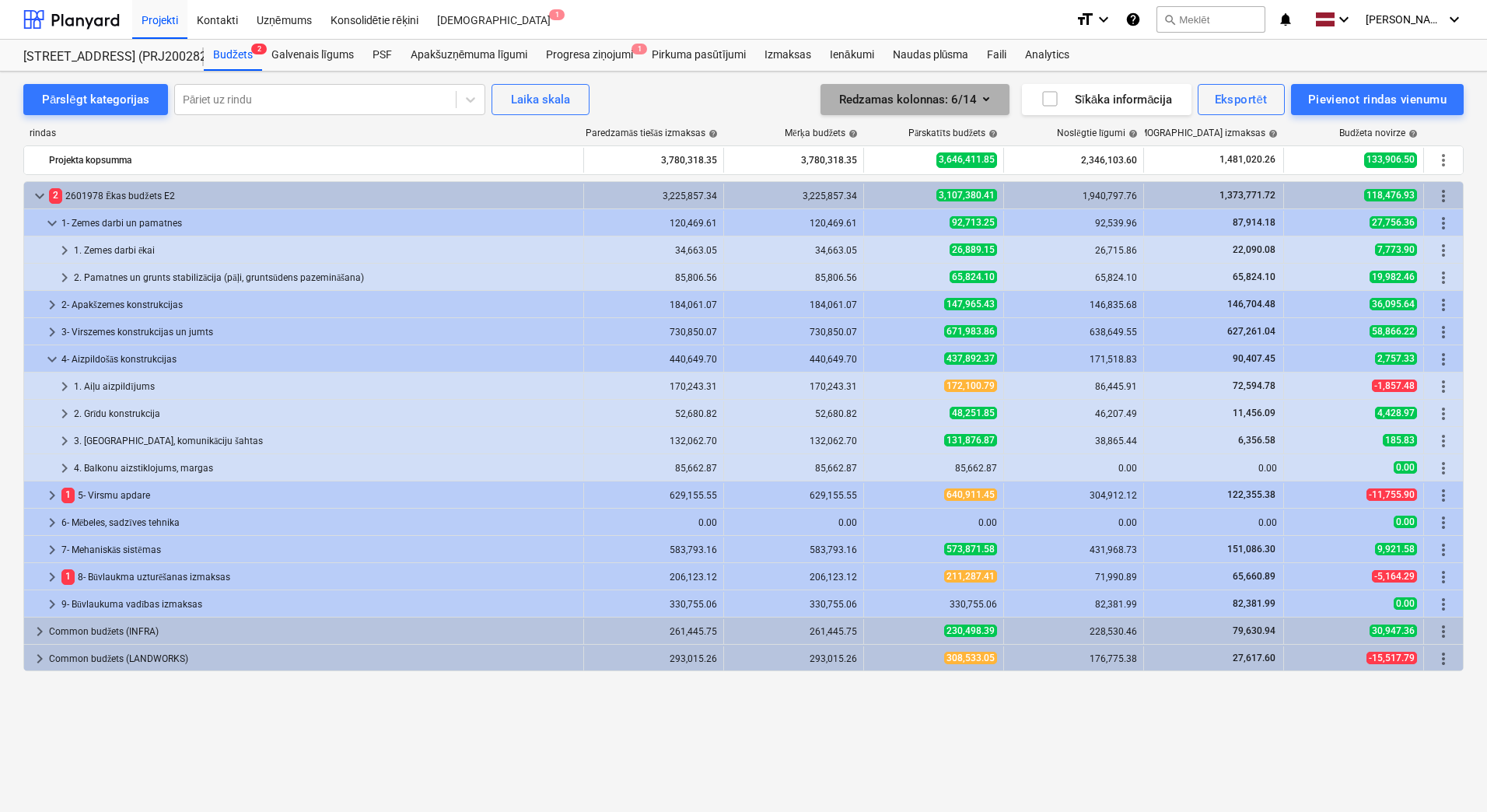
click at [990, 99] on icon "button" at bounding box center [986, 99] width 18 height 18
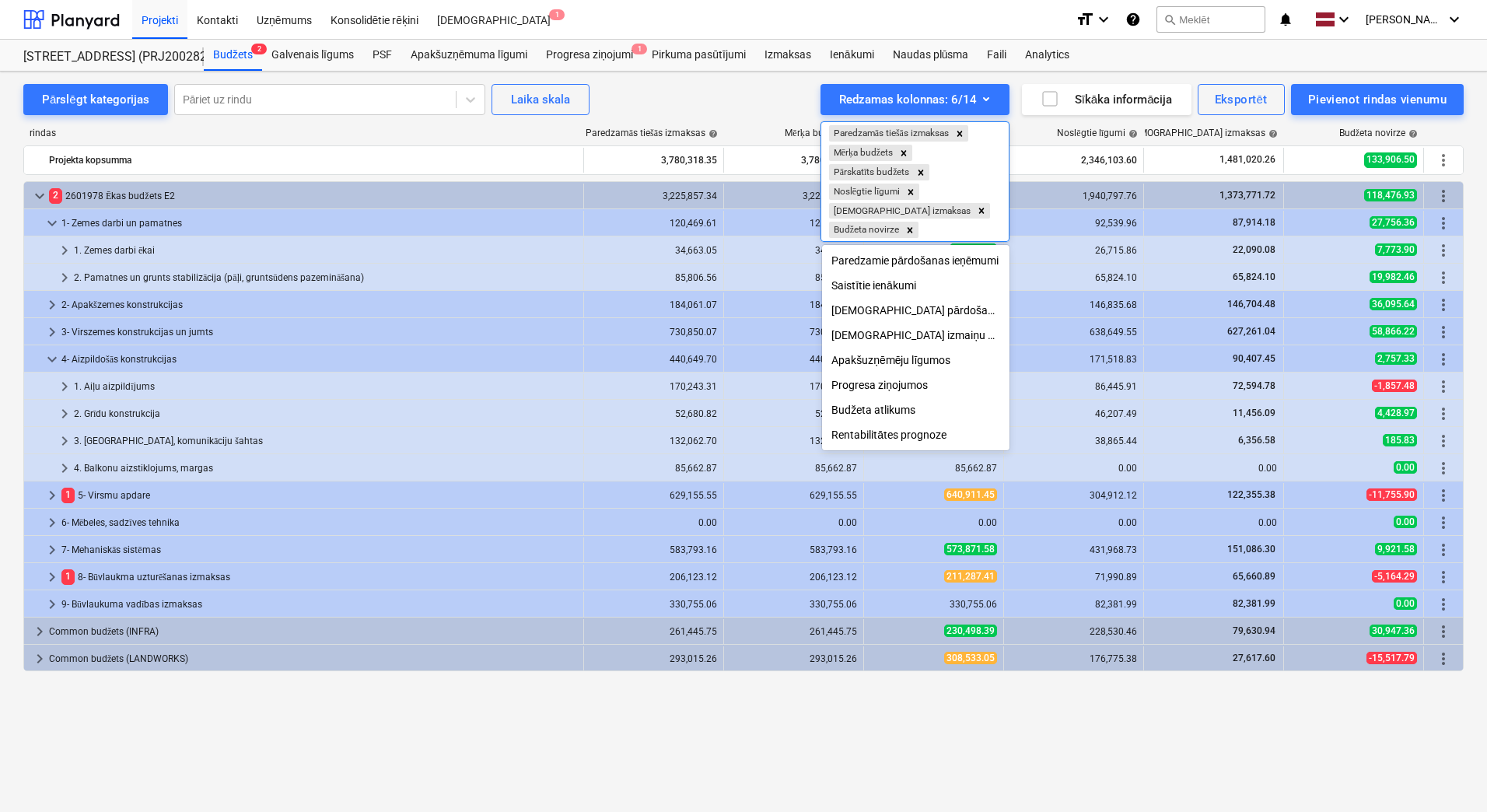
click at [988, 98] on div at bounding box center [744, 406] width 1487 height 812
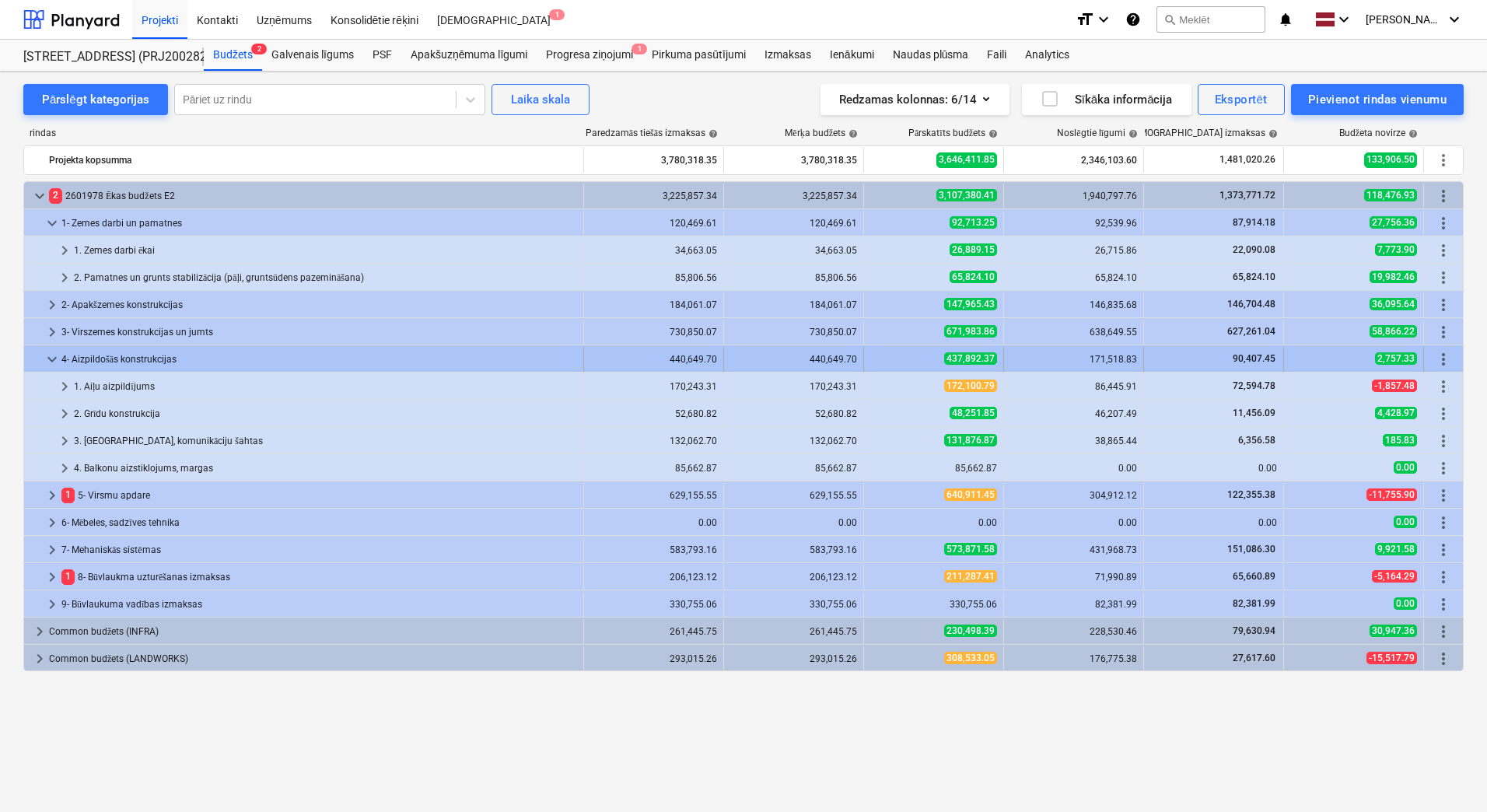
click at [52, 361] on span "keyboard_arrow_down" at bounding box center [51, 358] width 18 height 18
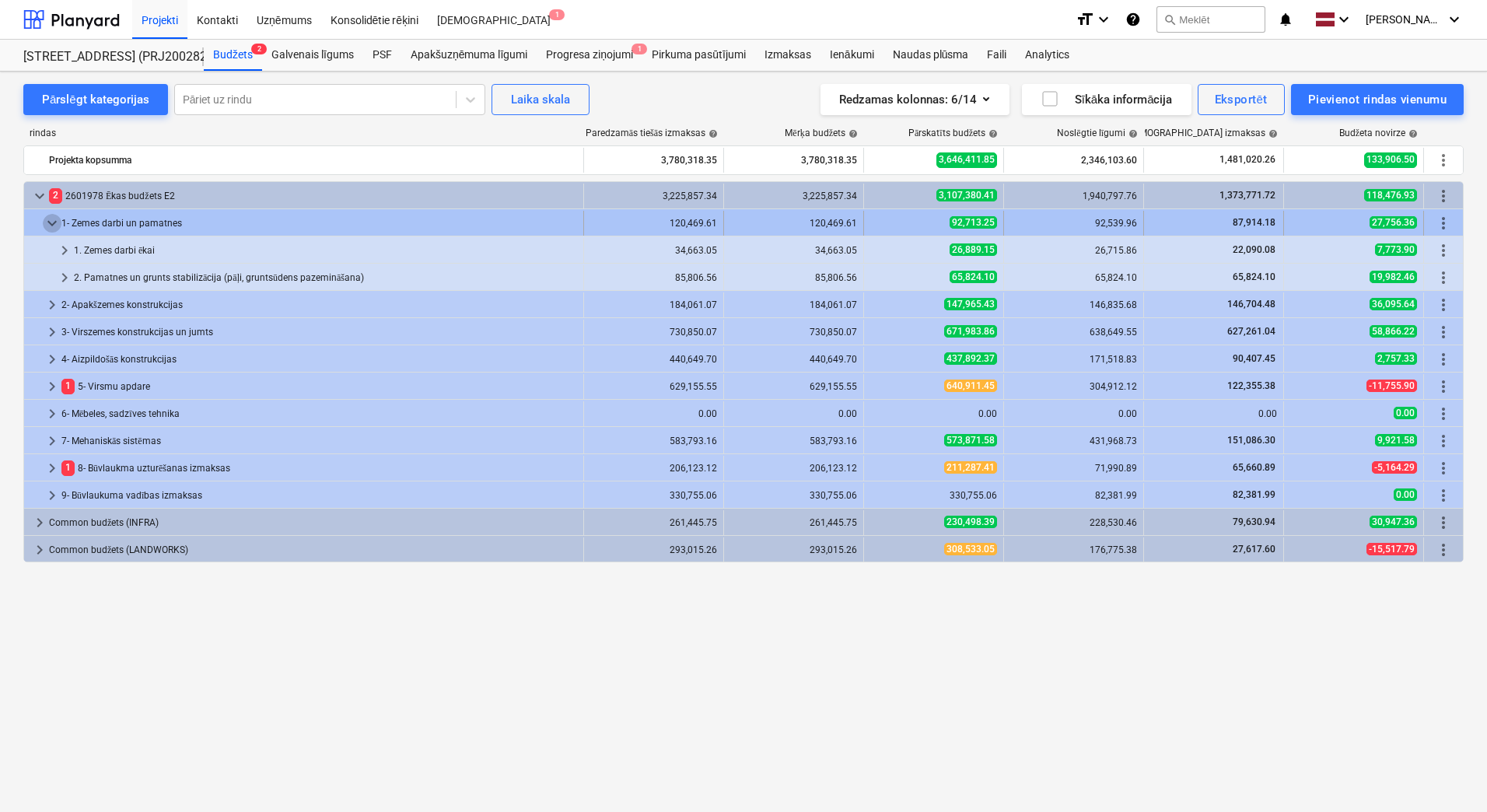
click at [52, 225] on span "keyboard_arrow_down" at bounding box center [51, 222] width 18 height 18
